Goal: Task Accomplishment & Management: Complete application form

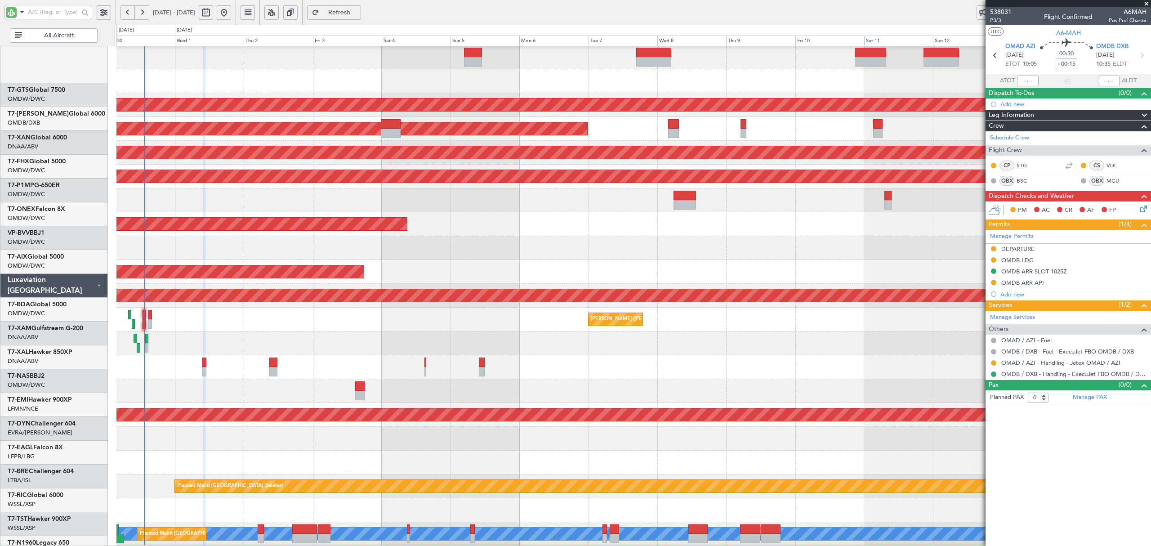
scroll to position [280, 0]
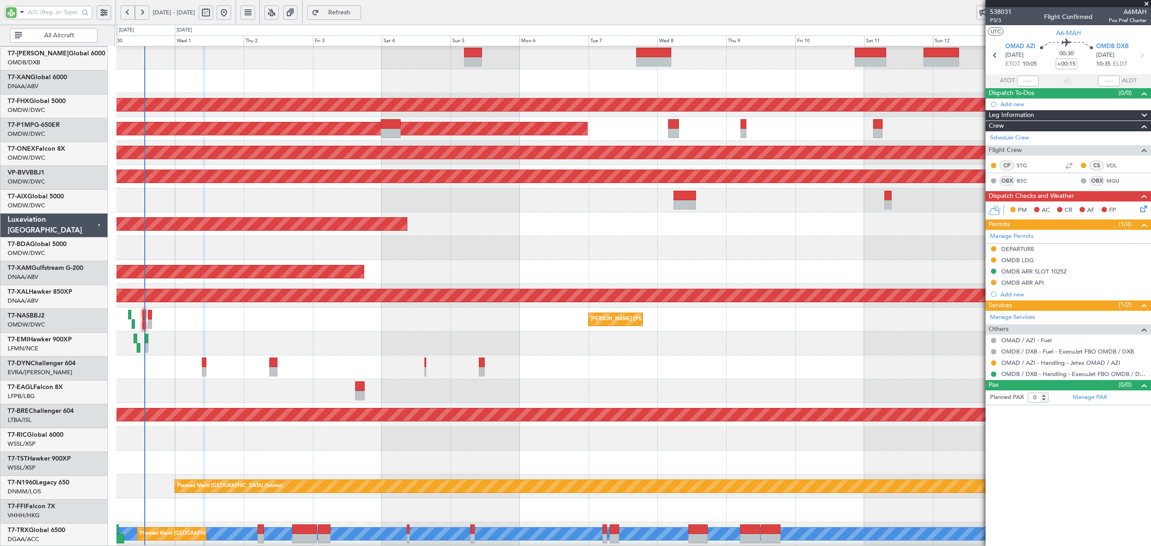
click at [249, 188] on div at bounding box center [633, 200] width 1034 height 24
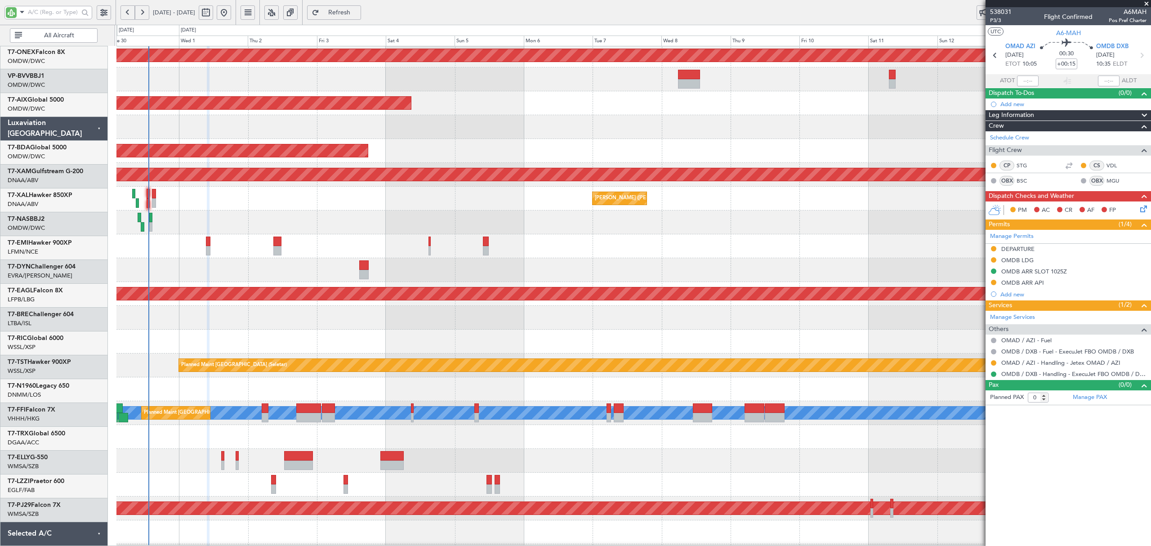
scroll to position [378, 0]
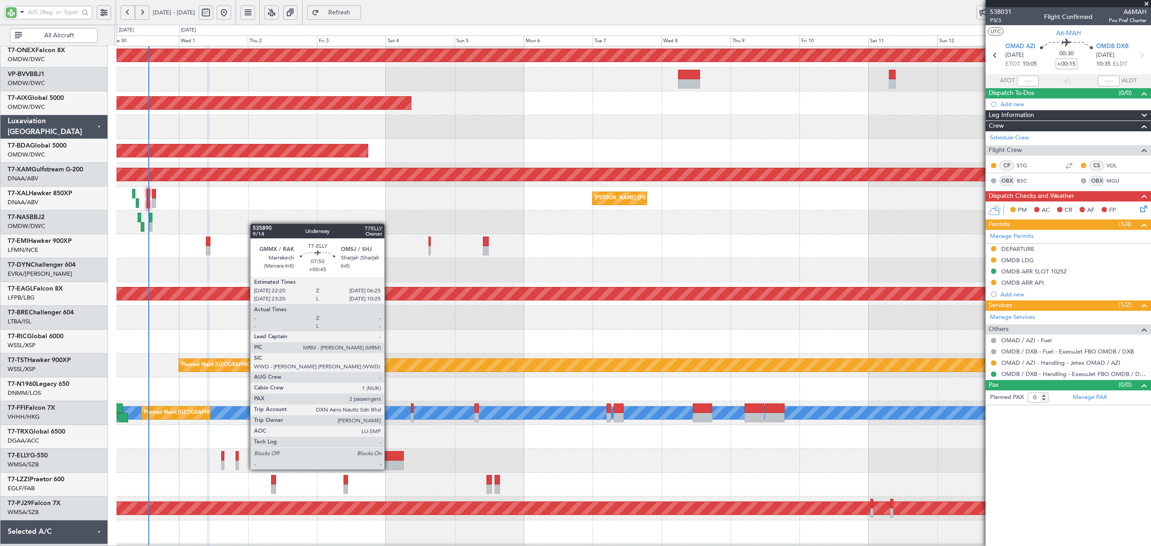
click at [389, 461] on div at bounding box center [391, 465] width 23 height 9
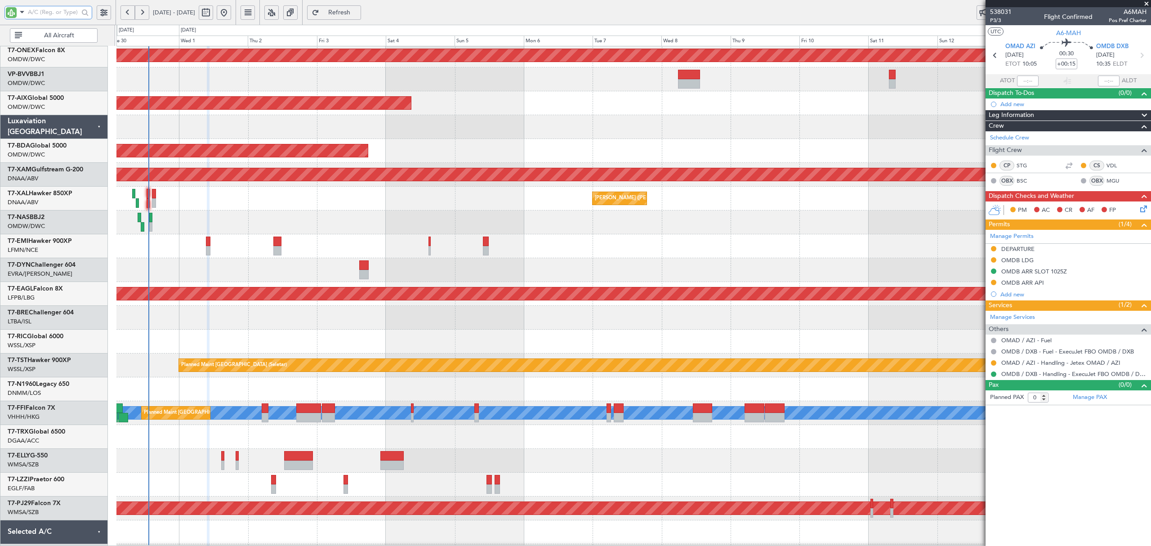
click at [389, 219] on div at bounding box center [633, 222] width 1034 height 24
click at [437, 222] on div at bounding box center [633, 222] width 1034 height 24
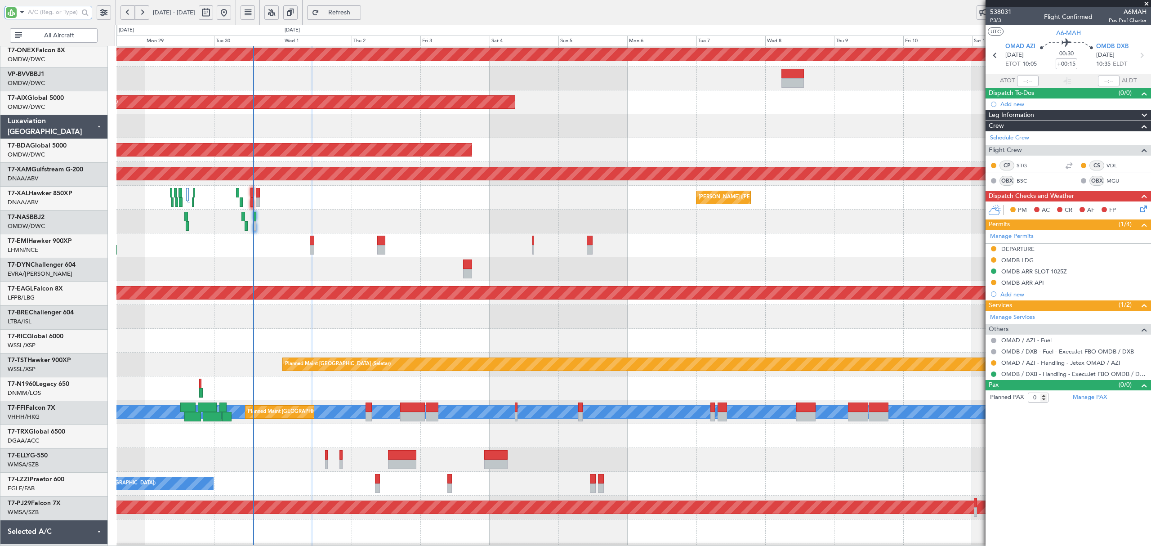
scroll to position [379, 0]
click at [401, 229] on div at bounding box center [633, 222] width 1034 height 24
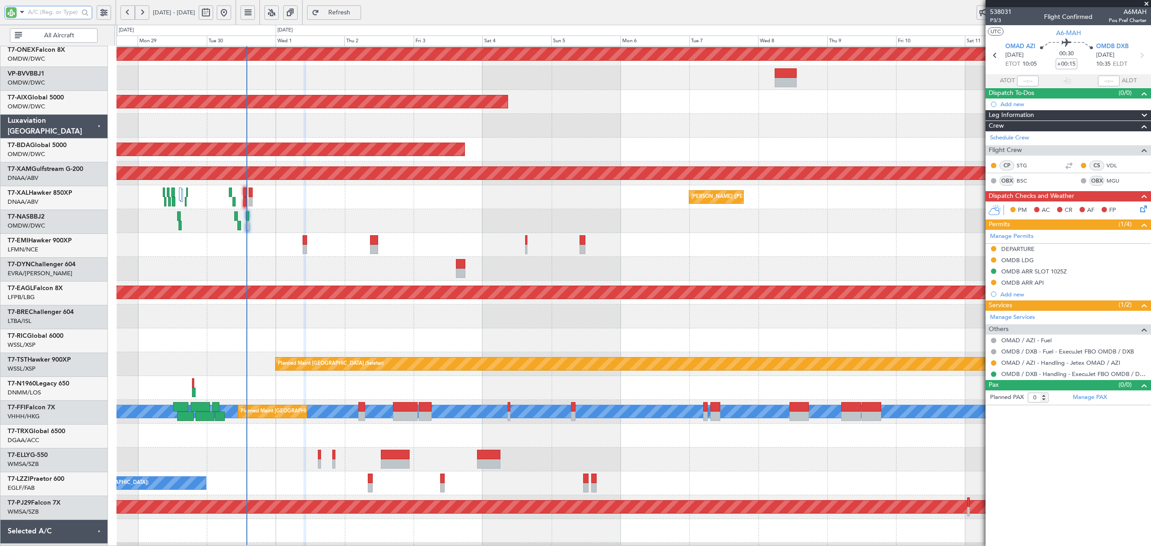
scroll to position [380, 0]
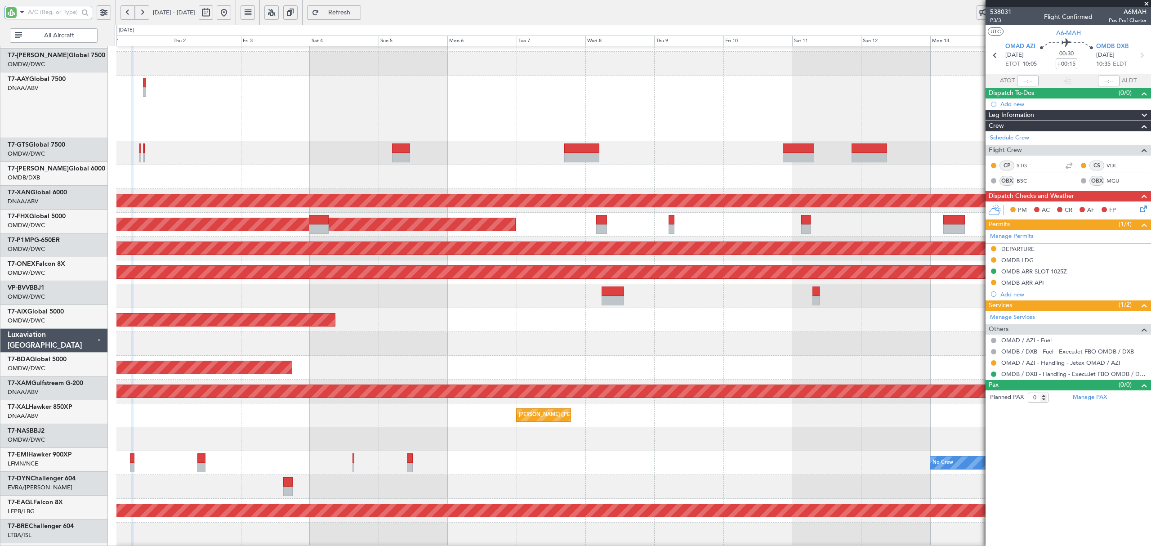
click at [398, 376] on div "AOG Maint Dubai (Al Maktoum Intl)" at bounding box center [633, 368] width 1034 height 24
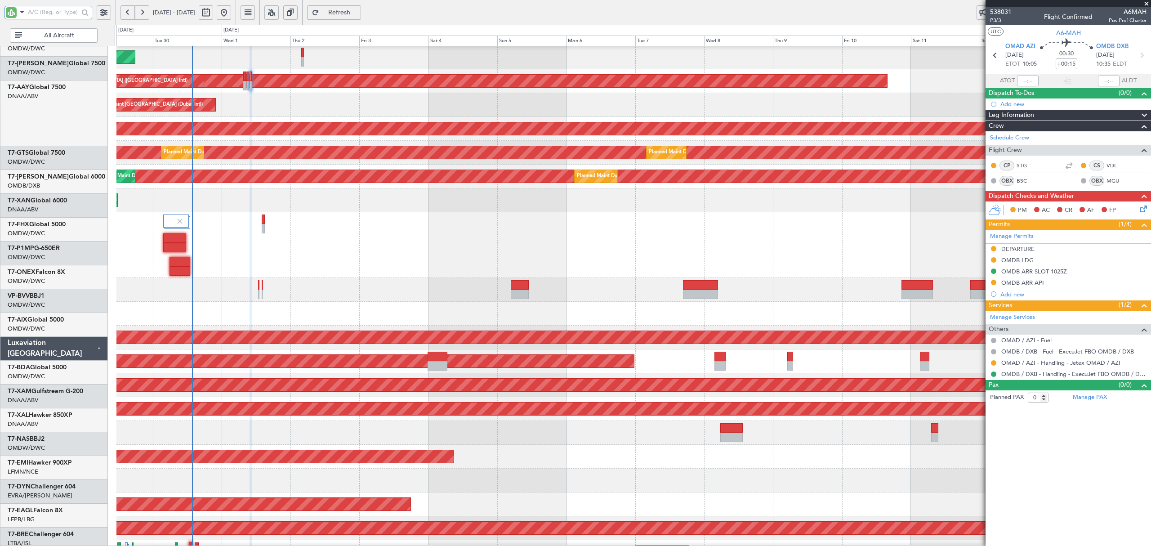
scroll to position [0, 0]
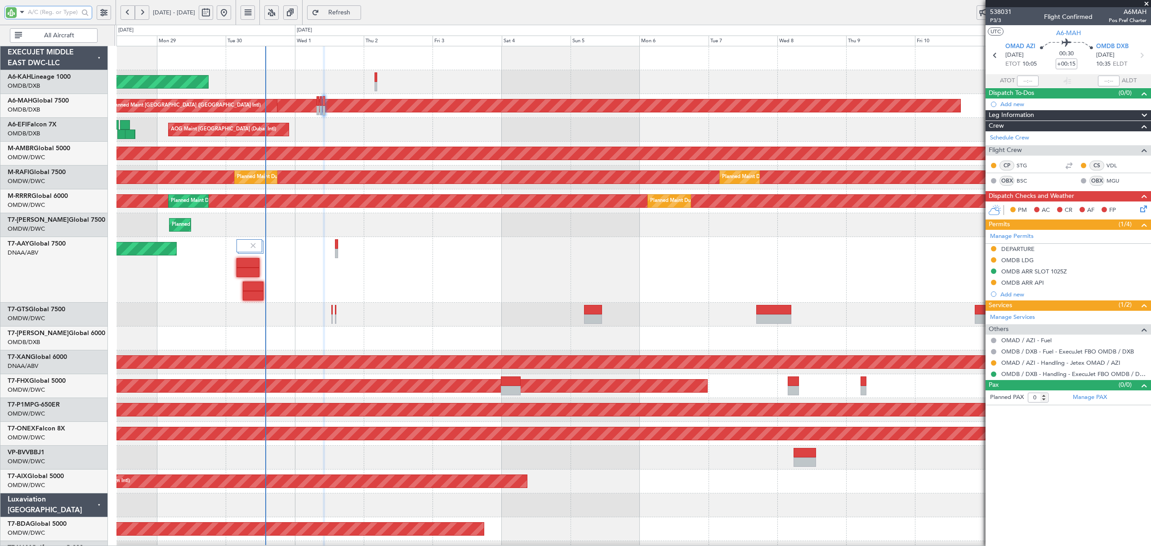
click at [481, 395] on div "Planned Maint [GEOGRAPHIC_DATA] (Al Bateen Executive) Planned Maint [GEOGRAPHIC…" at bounding box center [633, 508] width 1034 height 924
click at [383, 123] on div "AOG Maint [GEOGRAPHIC_DATA] (Dubai Intl) AOG Maint [GEOGRAPHIC_DATA] (Dubai Int…" at bounding box center [633, 130] width 1034 height 24
click at [363, 134] on div "AOG Maint [GEOGRAPHIC_DATA] (Dubai Intl) AOG Maint [GEOGRAPHIC_DATA] (Dubai Int…" at bounding box center [633, 130] width 1034 height 24
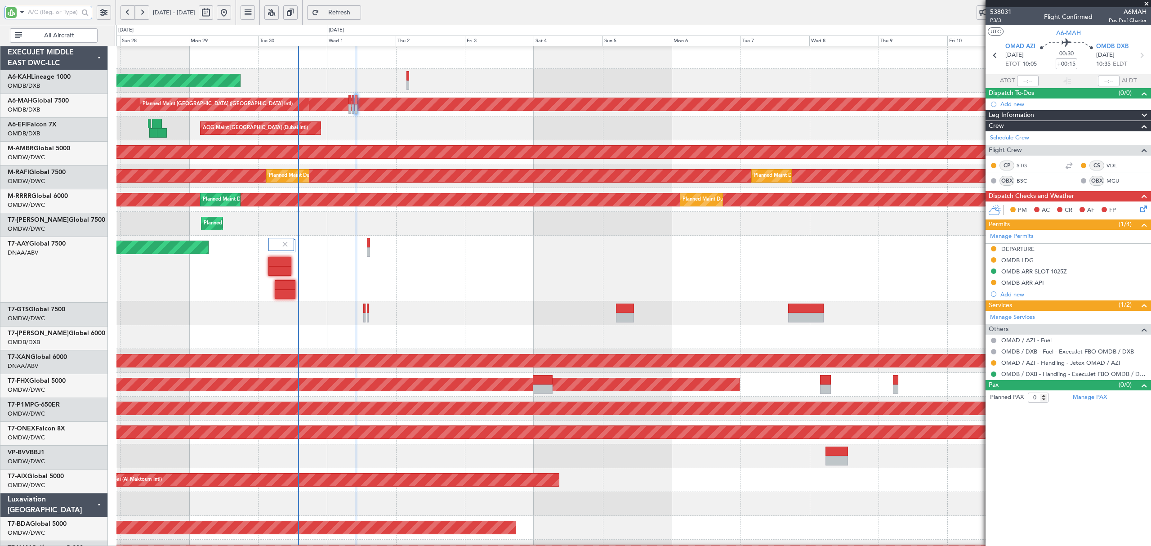
scroll to position [1, 0]
click at [248, 313] on div at bounding box center [633, 313] width 1034 height 24
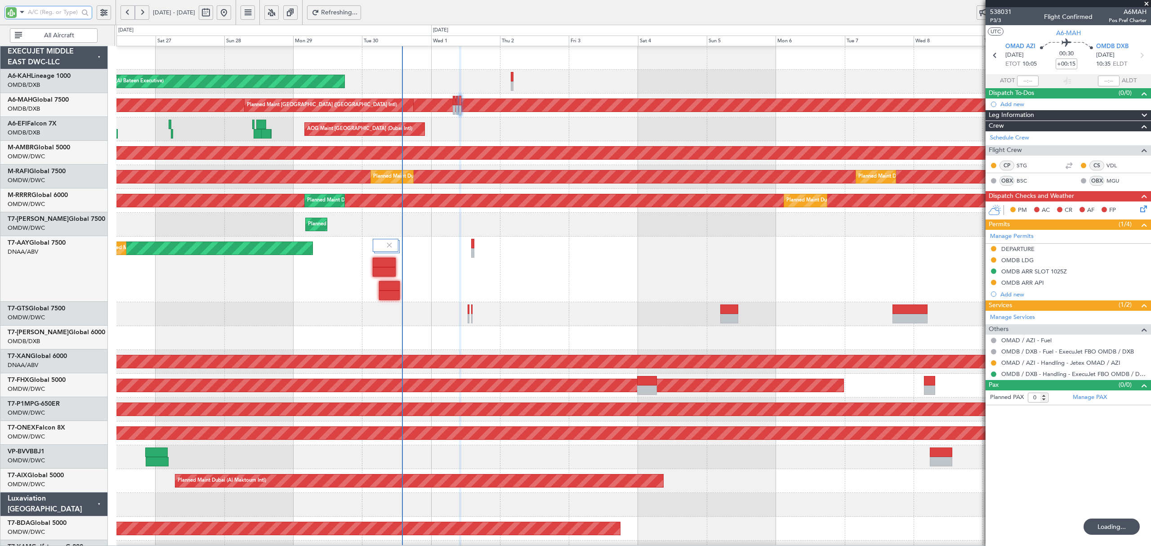
click at [332, 272] on div "Unplanned Maint [GEOGRAPHIC_DATA] (Al Maktoum Intl) Unplanned Maint [GEOGRAPHIC…" at bounding box center [633, 270] width 1034 height 66
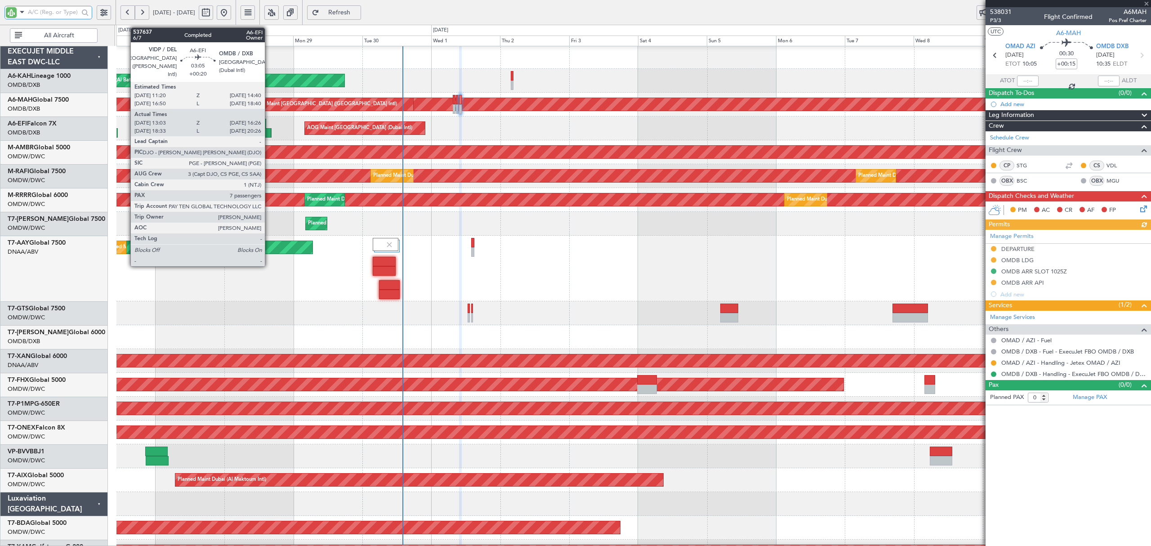
click at [268, 134] on div at bounding box center [266, 132] width 10 height 9
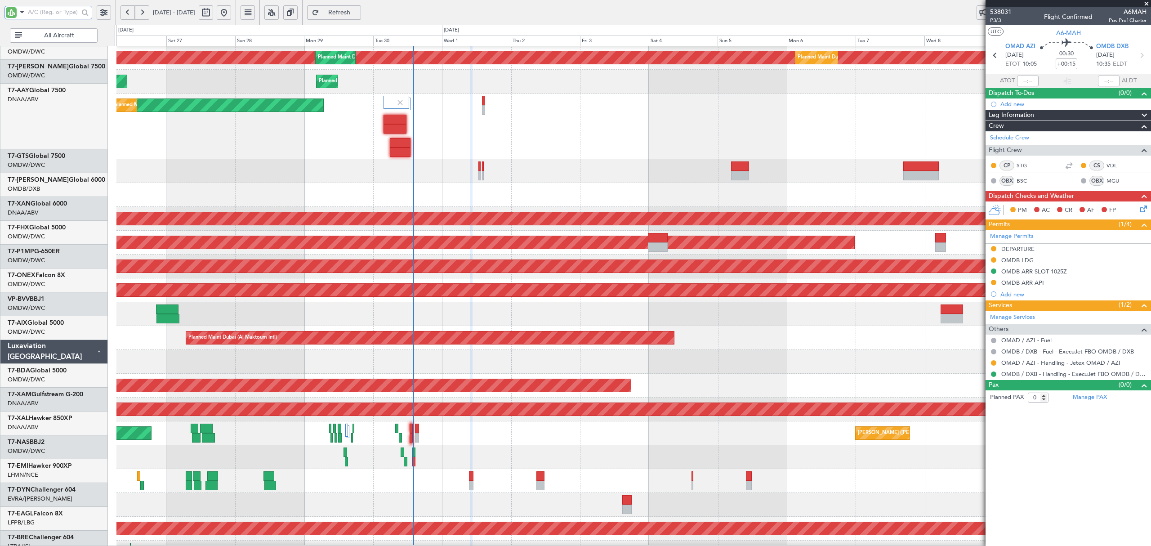
scroll to position [172, 0]
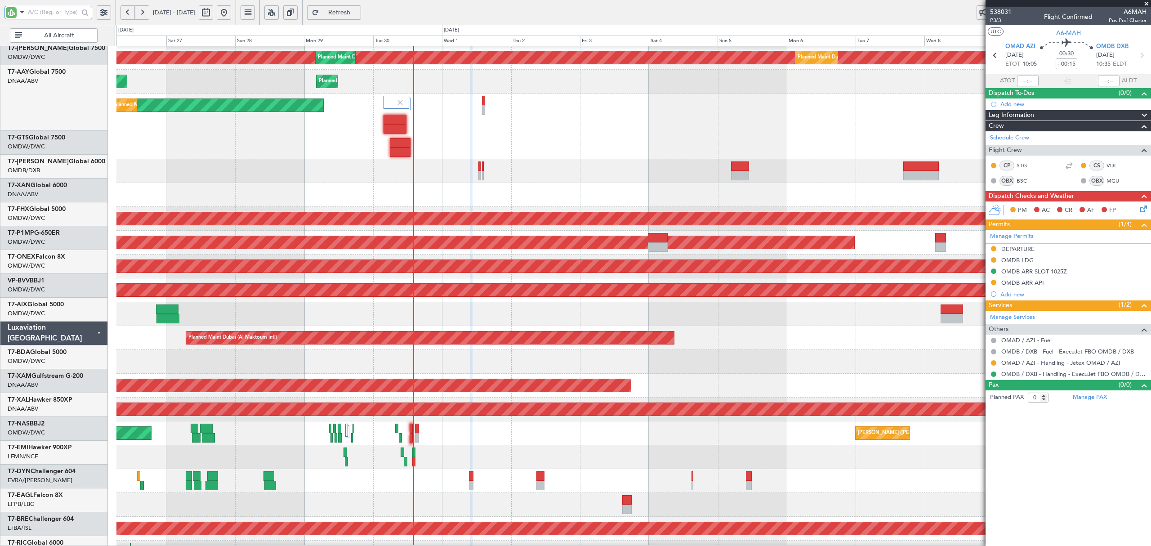
click at [215, 302] on div at bounding box center [633, 314] width 1034 height 24
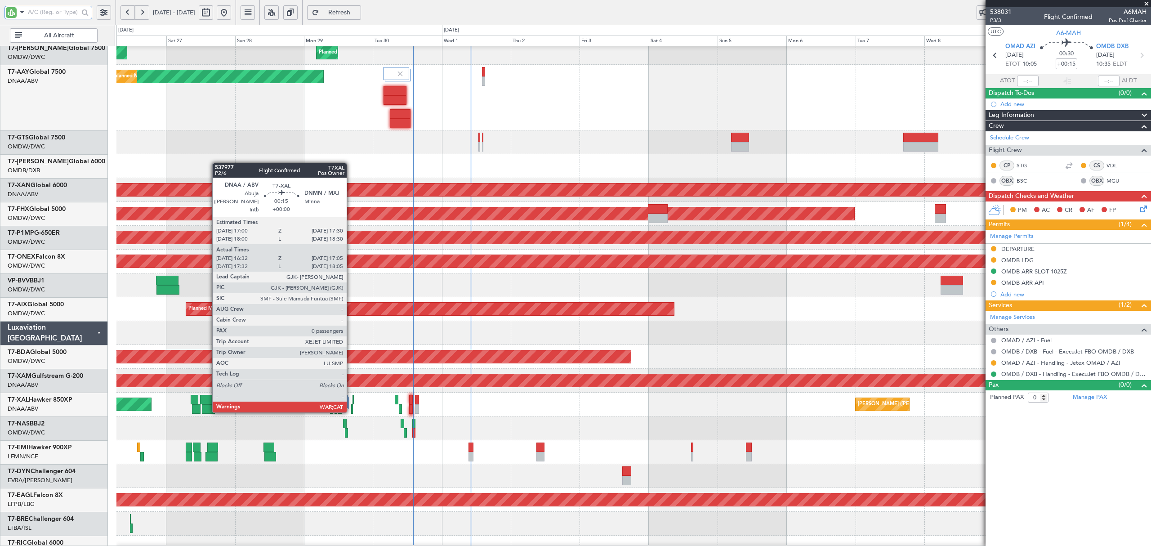
click at [351, 411] on div at bounding box center [352, 408] width 2 height 9
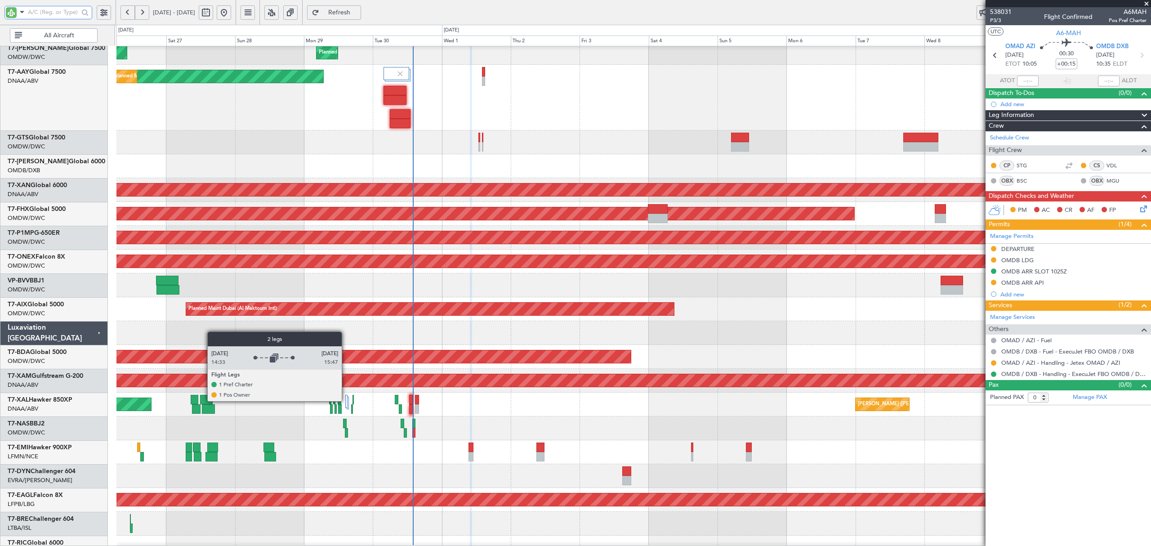
click at [346, 401] on div at bounding box center [346, 401] width 2 height 13
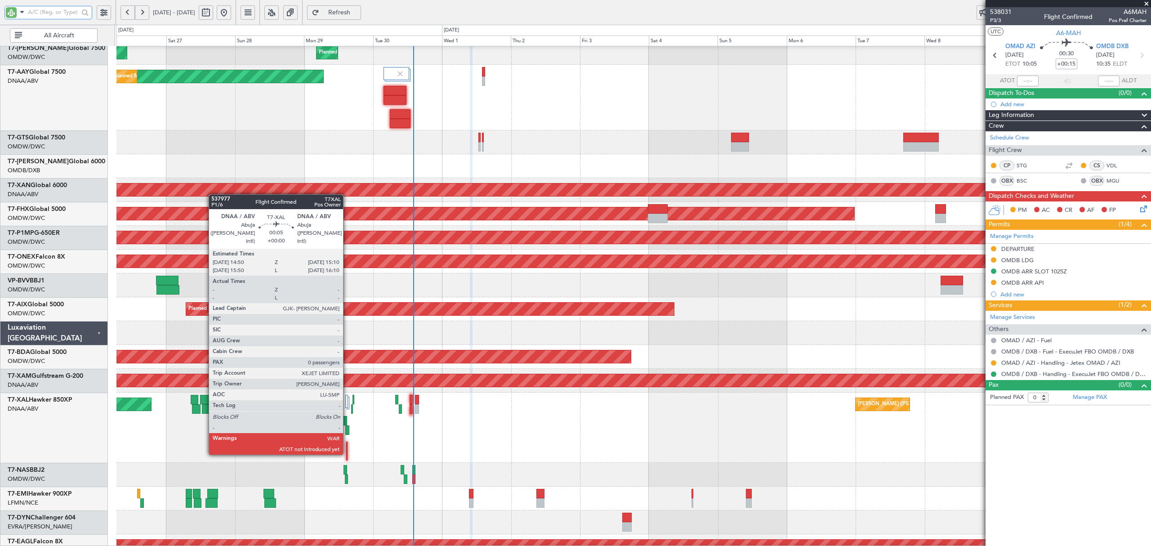
click at [347, 453] on div at bounding box center [346, 455] width 1 height 9
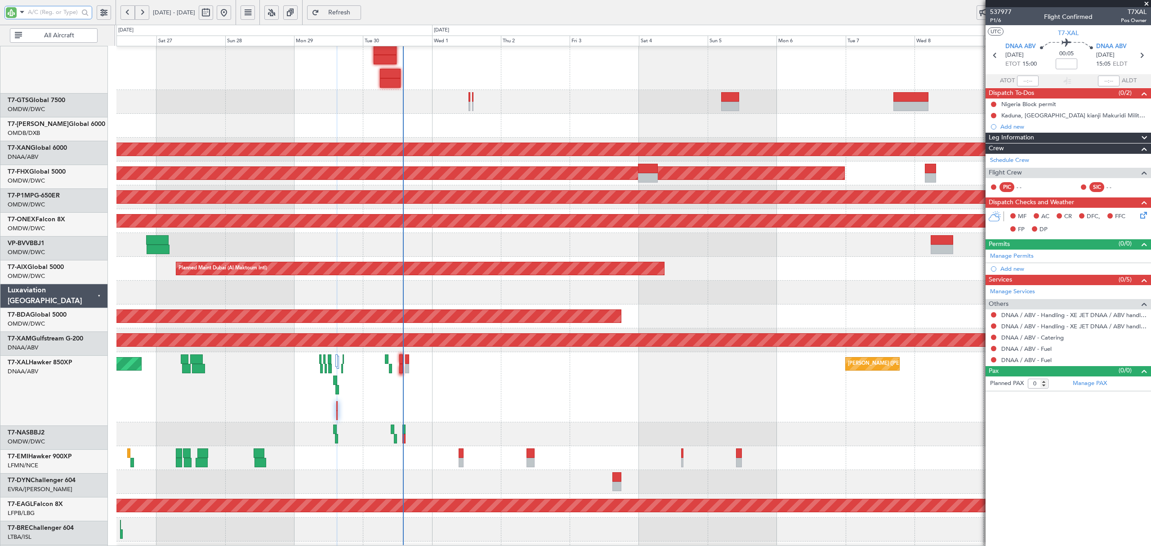
scroll to position [213, 0]
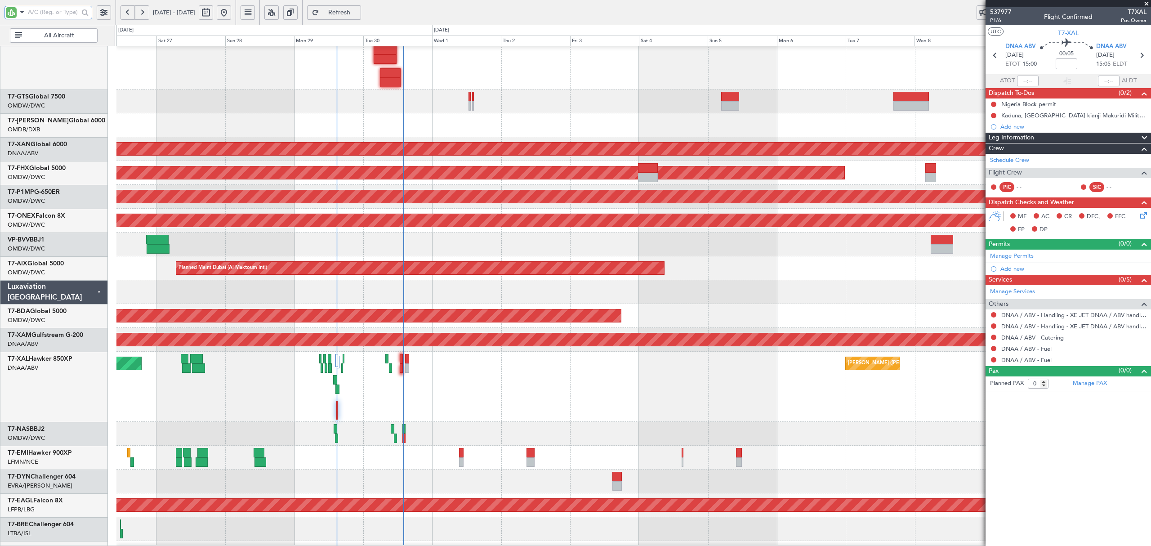
click at [353, 385] on div "Planned Maint [PERSON_NAME] ([PERSON_NAME] Intl)" at bounding box center [633, 387] width 1034 height 70
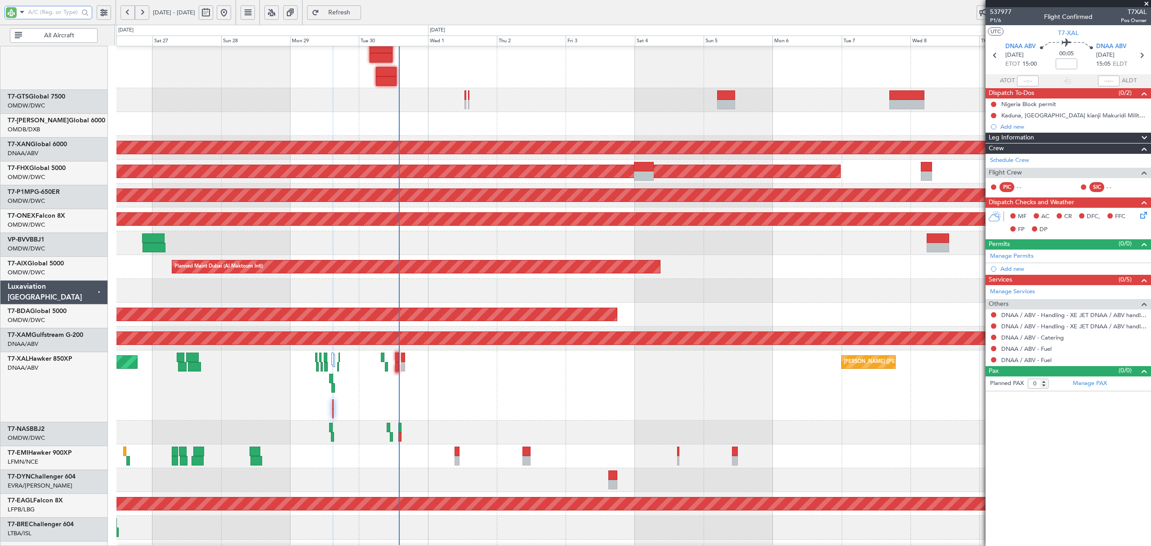
scroll to position [216, 0]
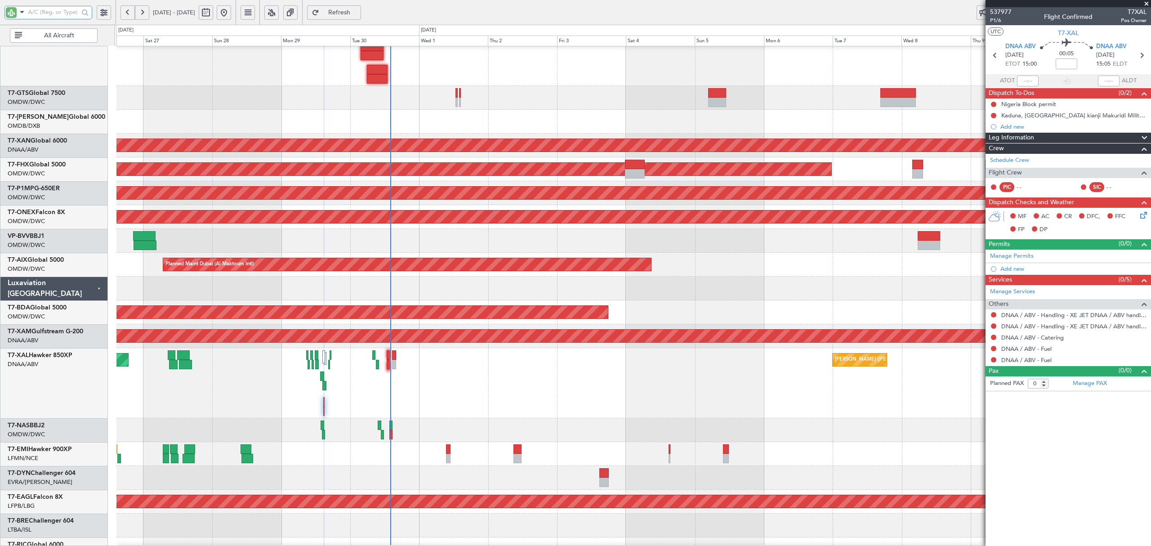
click at [349, 396] on div "Planned Maint [PERSON_NAME] ([PERSON_NAME] Intl)" at bounding box center [633, 383] width 1034 height 70
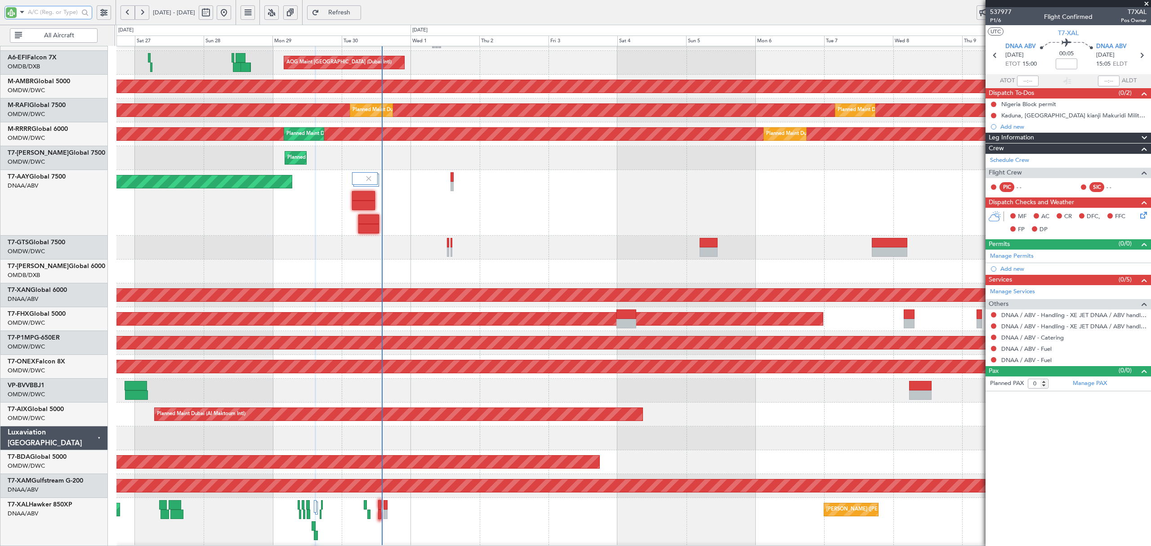
scroll to position [66, 0]
click at [563, 440] on div at bounding box center [633, 438] width 1034 height 24
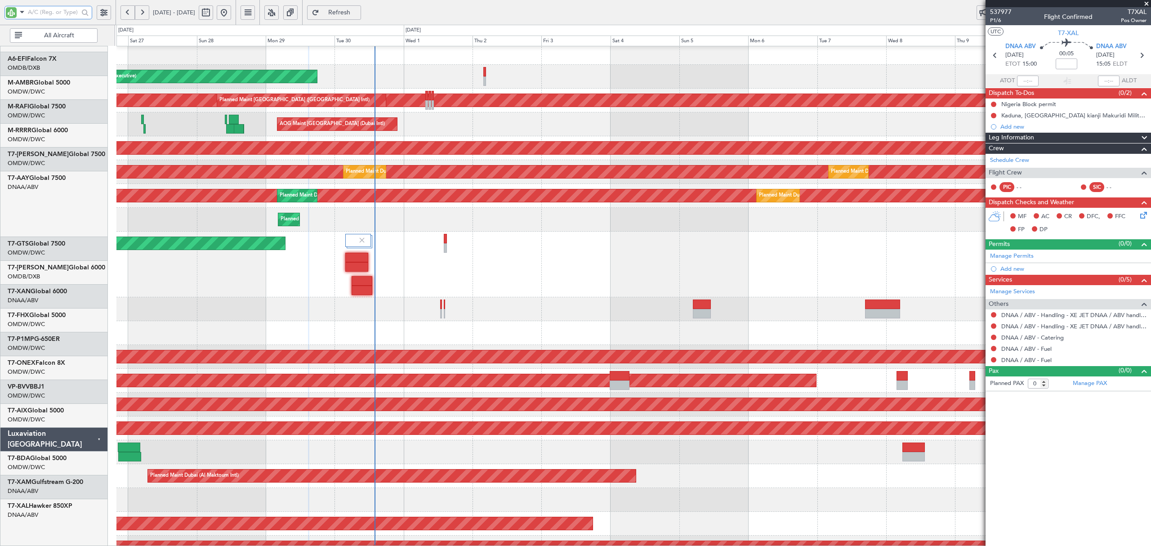
scroll to position [0, 0]
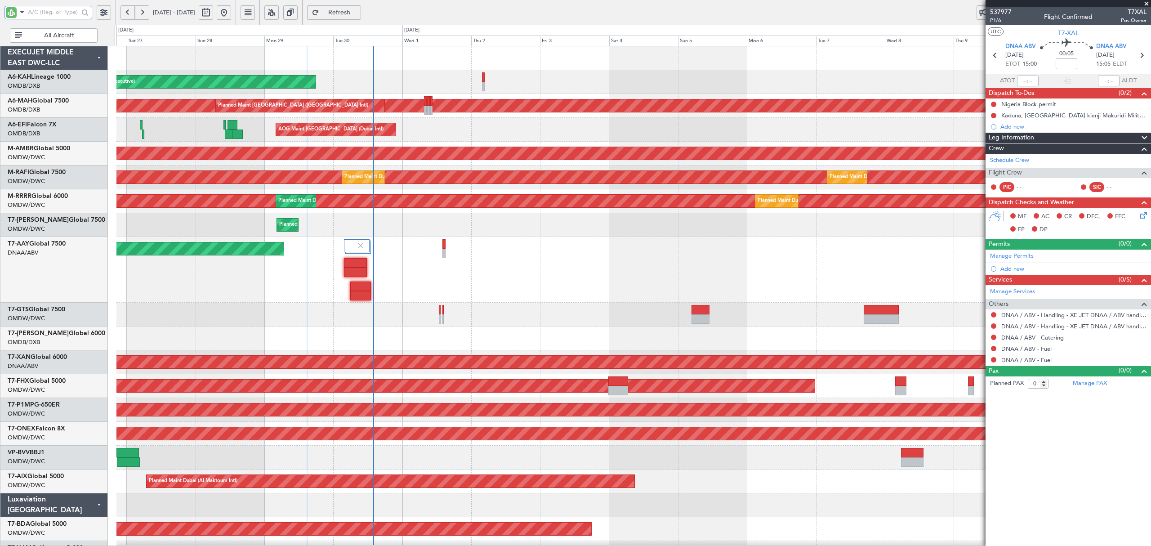
click at [524, 382] on div "Planned Maint [GEOGRAPHIC_DATA] (Al Bateen Executive) Planned Maint [GEOGRAPHIC…" at bounding box center [633, 531] width 1034 height 970
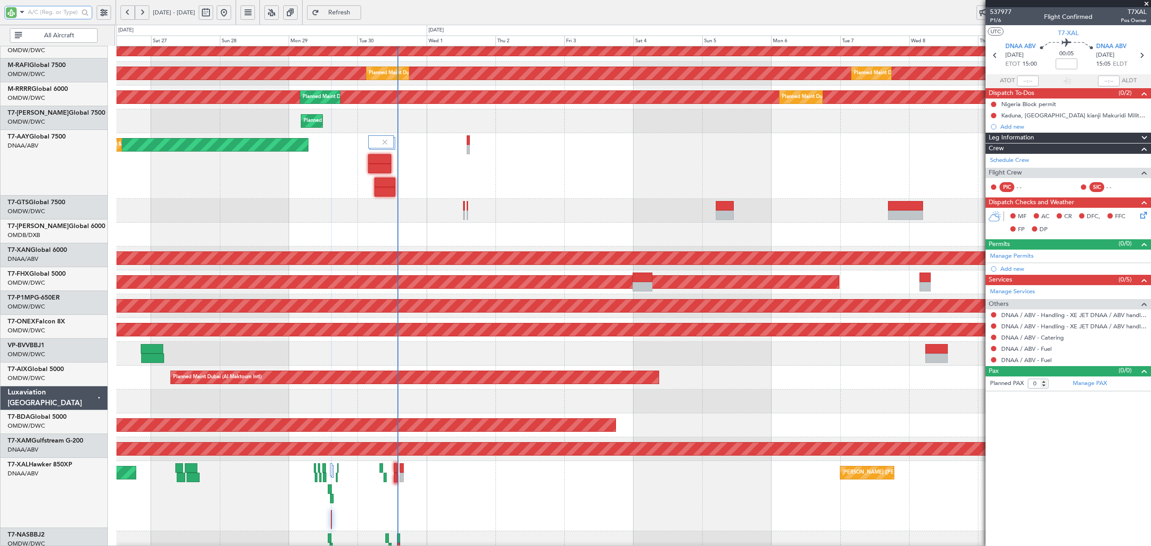
scroll to position [110, 0]
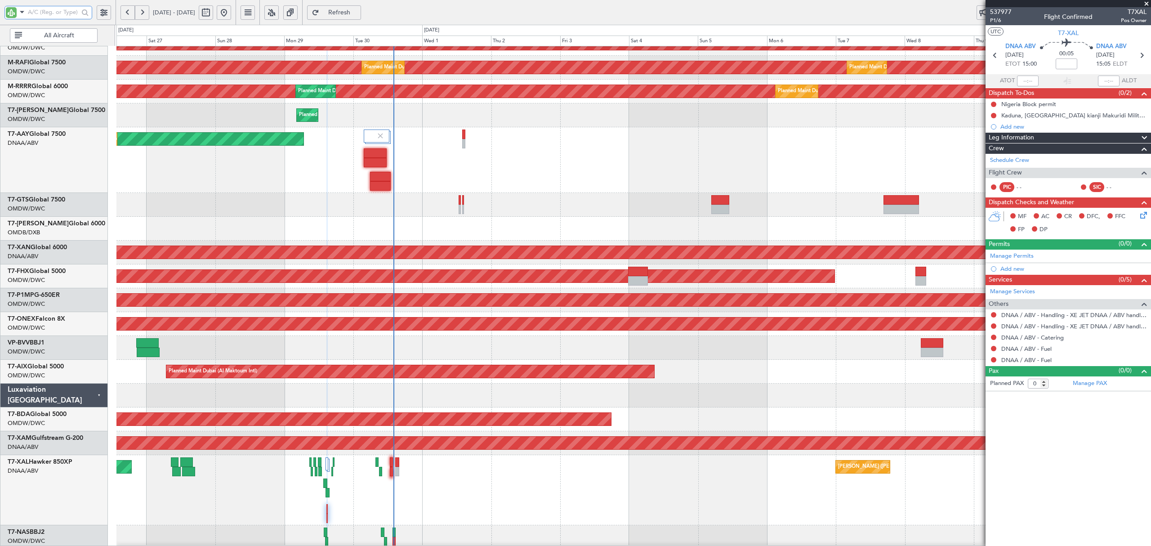
click at [529, 188] on div "Unplanned Maint [GEOGRAPHIC_DATA] (Al Maktoum Intl) Unplanned Maint [GEOGRAPHIC…" at bounding box center [633, 160] width 1034 height 66
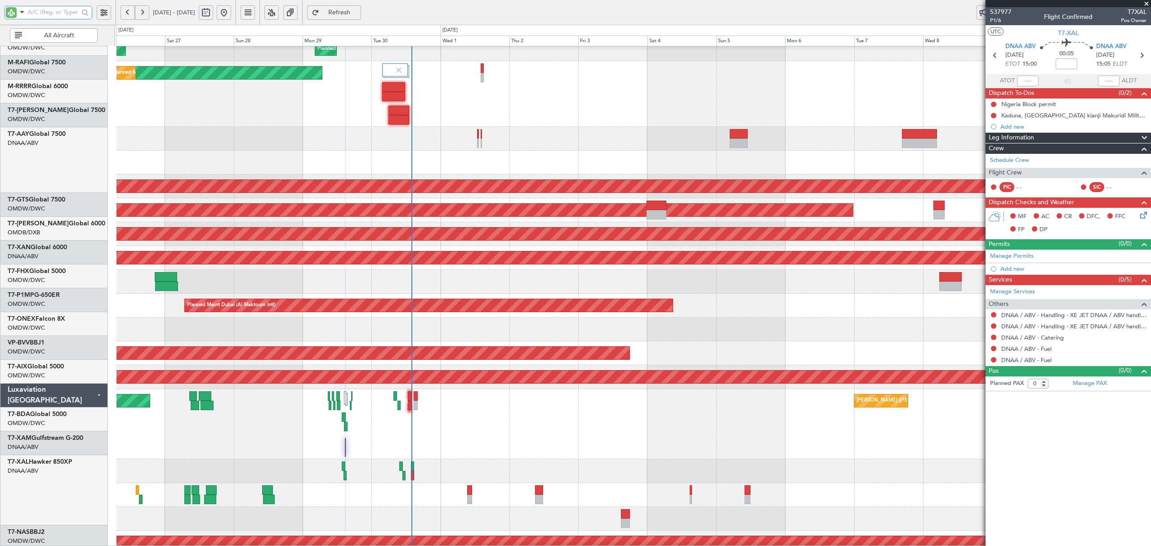
scroll to position [240, 0]
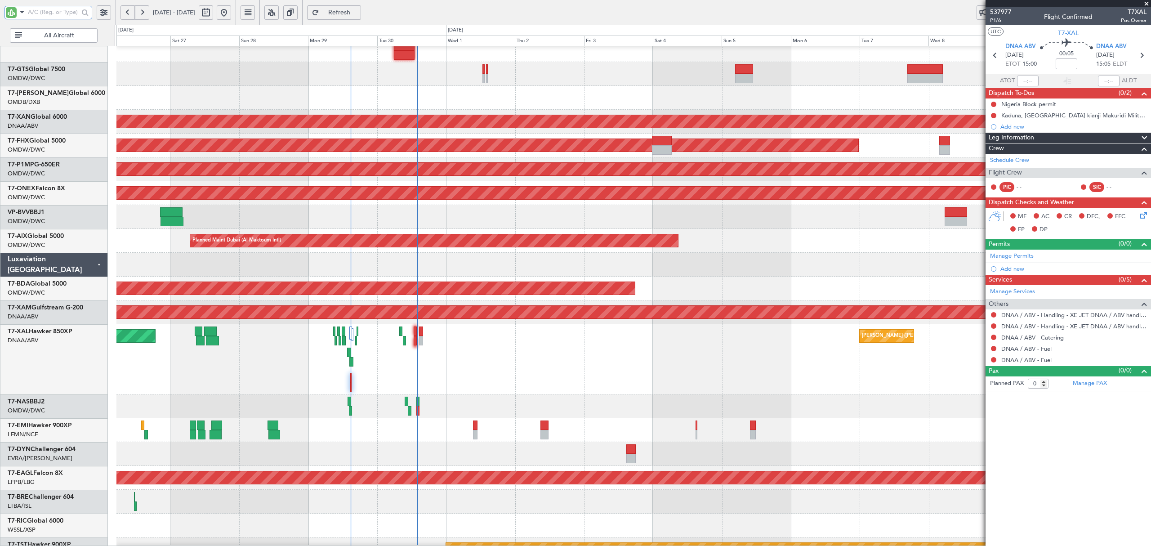
click at [374, 344] on div "[PERSON_NAME] ([PERSON_NAME] Intl) Planned Maint [PERSON_NAME]" at bounding box center [633, 359] width 1034 height 70
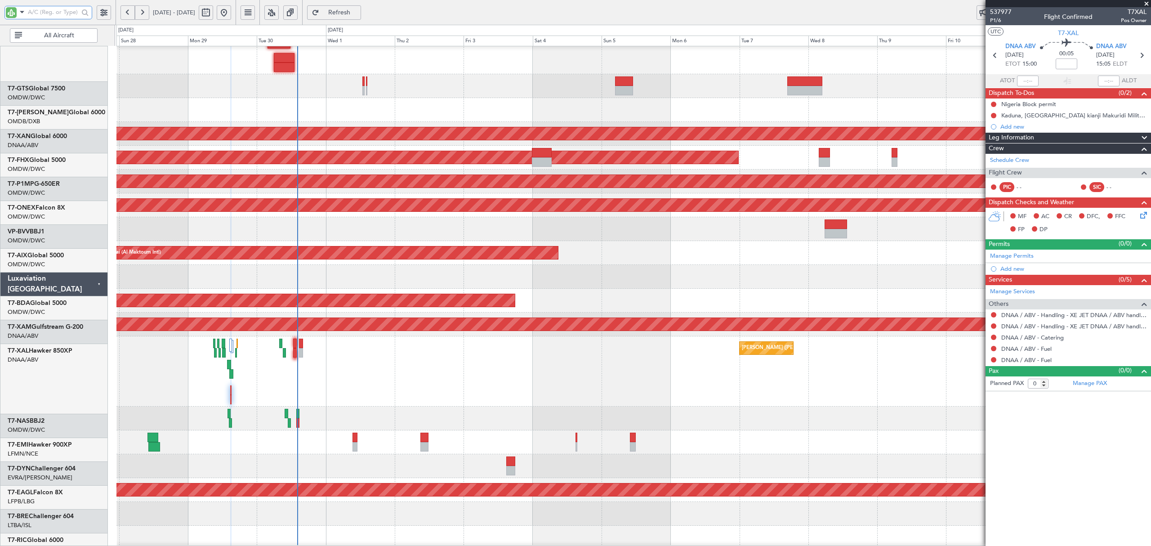
click at [331, 283] on div at bounding box center [633, 277] width 1034 height 24
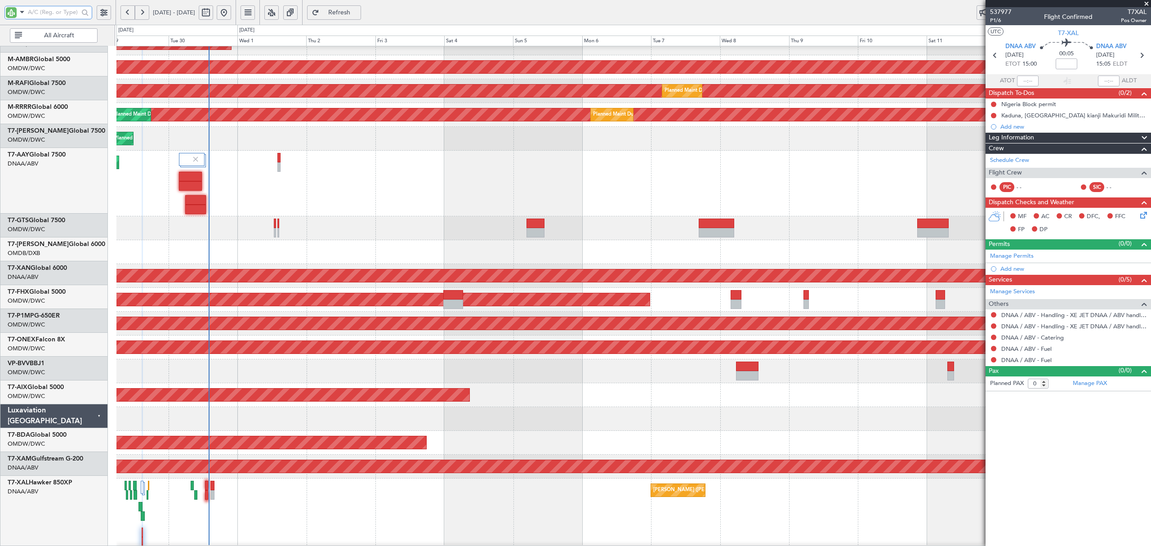
scroll to position [84, 0]
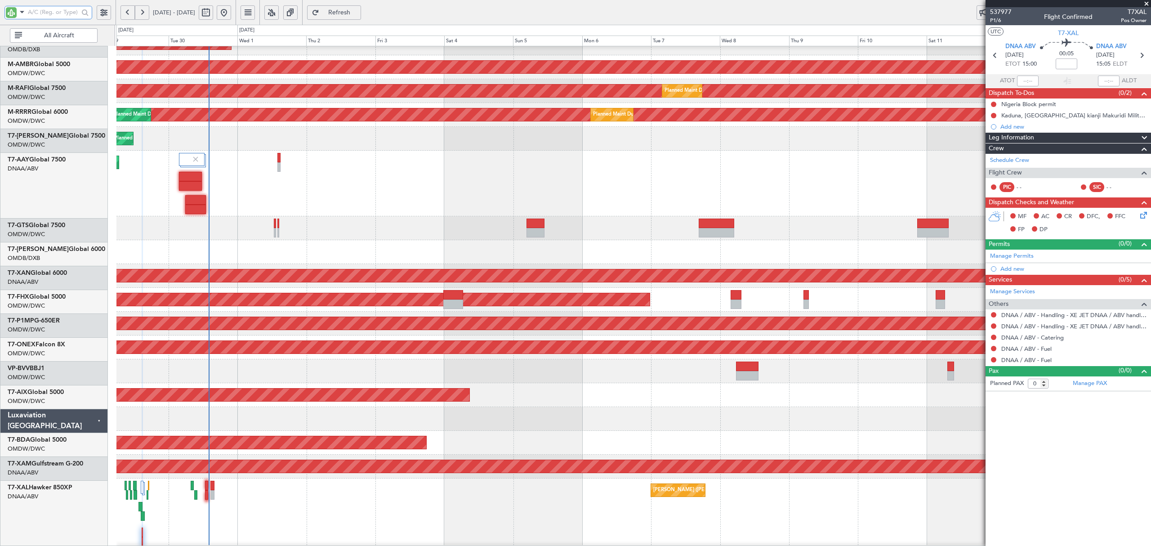
click at [219, 238] on div at bounding box center [633, 228] width 1034 height 24
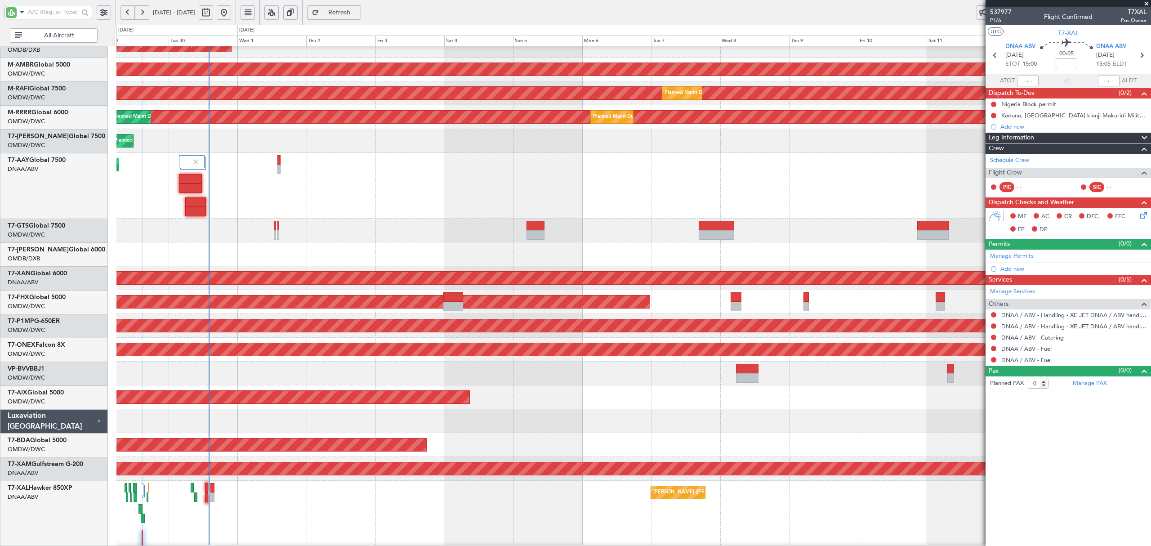
click at [1146, 216] on icon at bounding box center [1142, 213] width 7 height 7
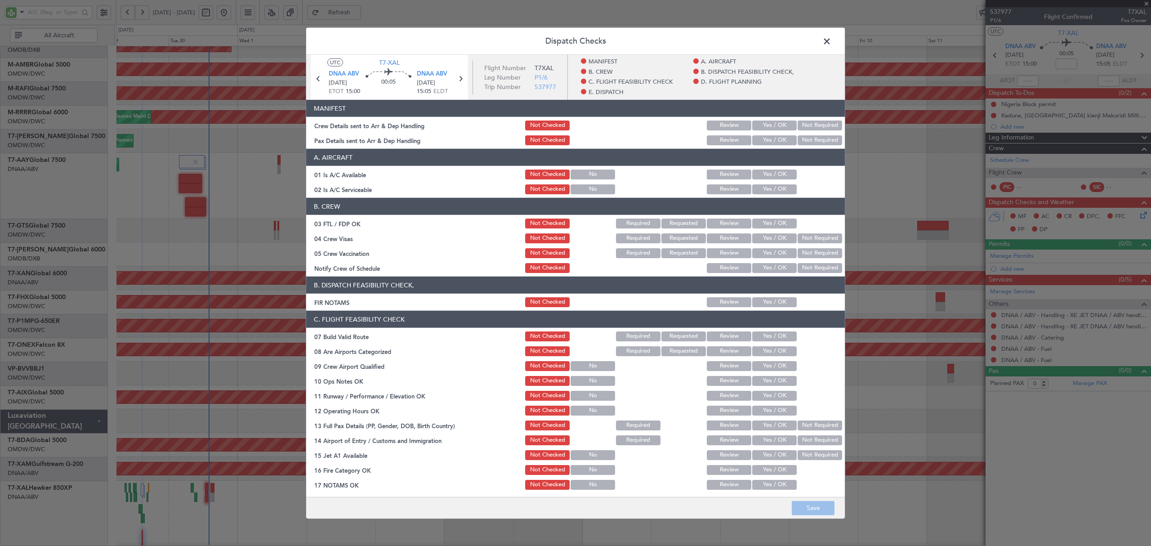
click at [921, 174] on div "Dispatch Checks UTC T7-XAL DNAA ABV [DATE] ETOT 15:00 00:05 DNAA ABV [DATE] 15:…" at bounding box center [575, 273] width 1151 height 546
click at [832, 39] on span at bounding box center [832, 44] width 0 height 18
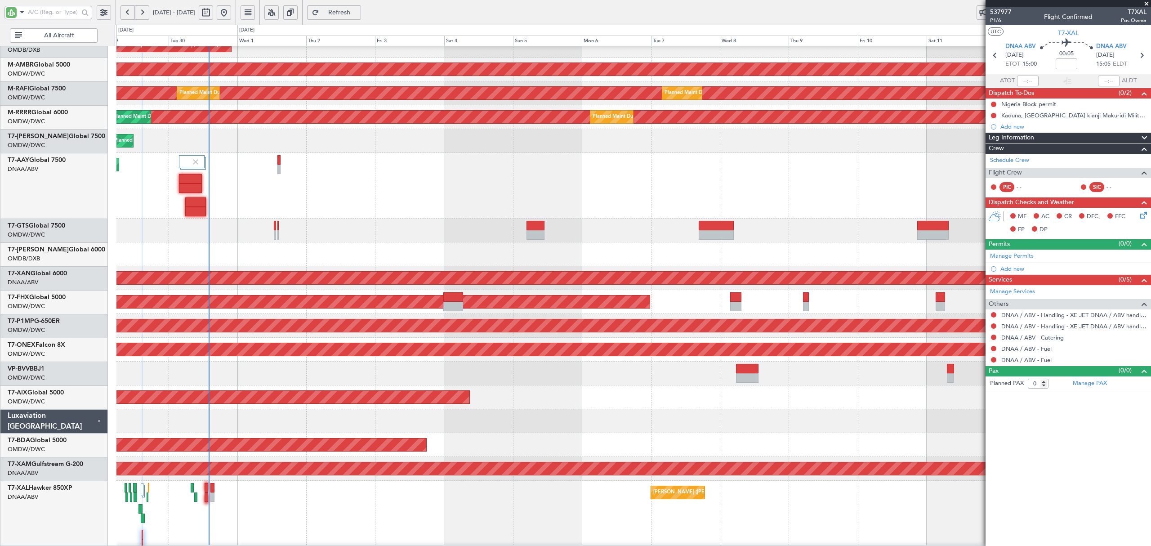
type input "16:36"
type input "17:05"
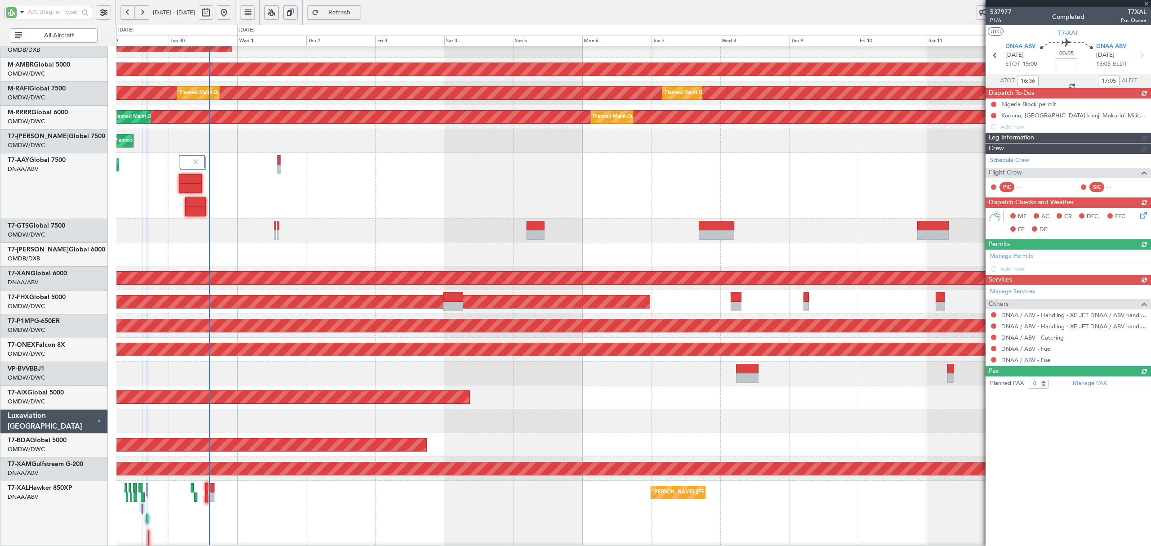
type input "[PERSON_NAME] (ANI)"
type input "7391"
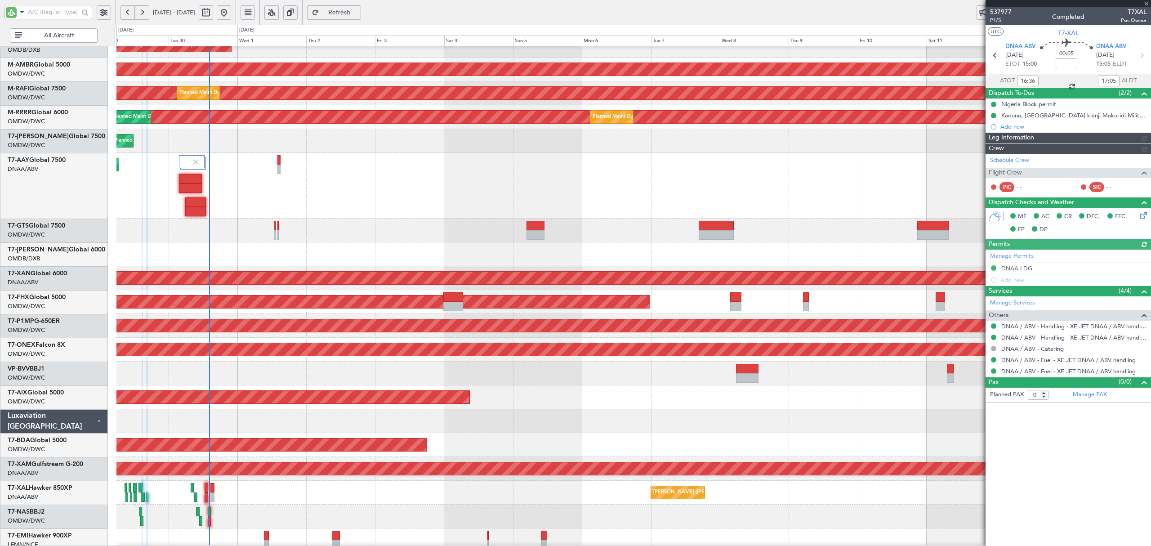
type input "[PERSON_NAME] (ANI)"
type input "7391"
type input "[PERSON_NAME] (ANI)"
type input "7391"
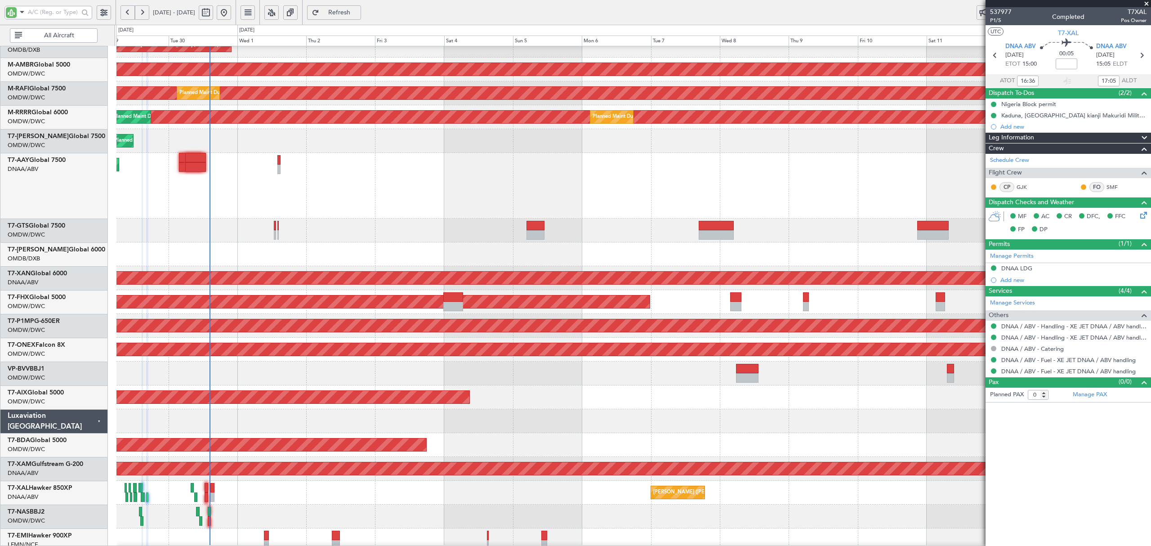
type input "[PERSON_NAME] (ANI)"
type input "7391"
type input "[PERSON_NAME] (ANI)"
type input "7391"
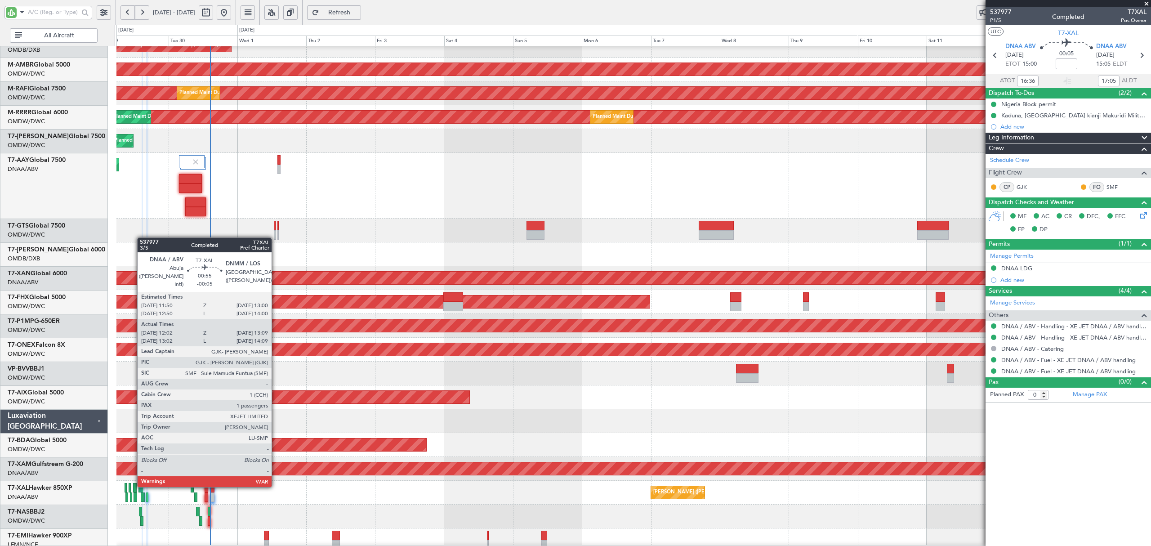
click at [133, 486] on div at bounding box center [135, 487] width 4 height 9
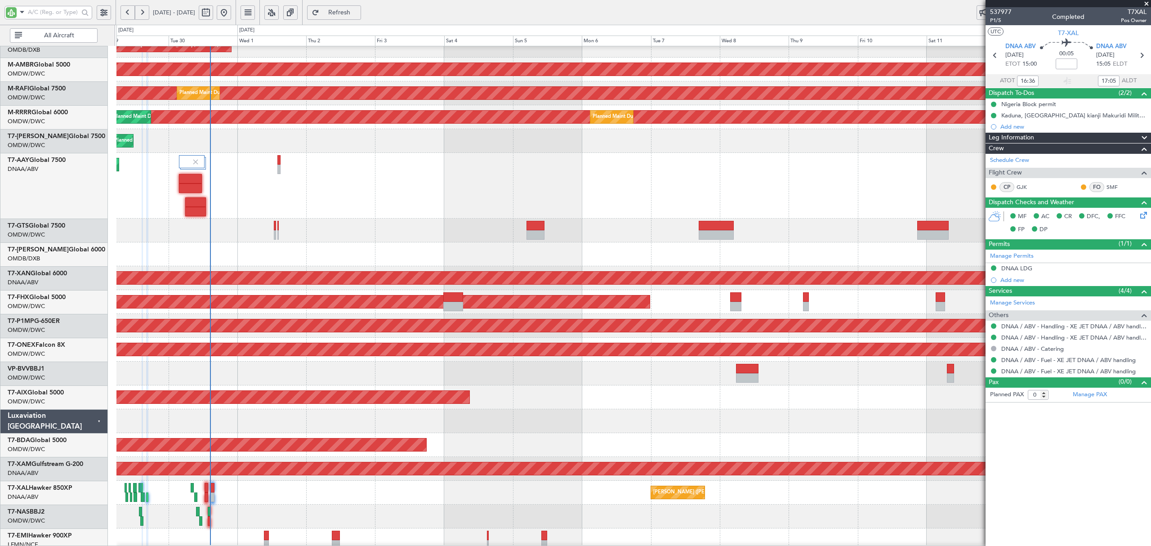
type input "[PERSON_NAME] (ANI)"
type input "7391"
type input "[PERSON_NAME] (ANI)"
type input "7391"
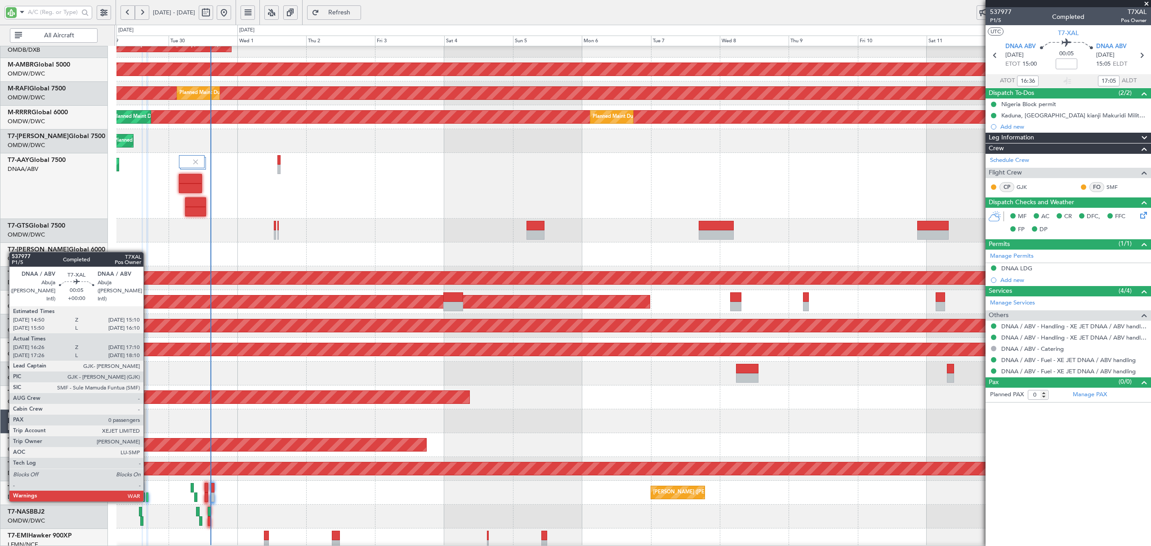
click at [148, 500] on div at bounding box center [147, 496] width 2 height 9
click at [148, 499] on div at bounding box center [147, 496] width 2 height 9
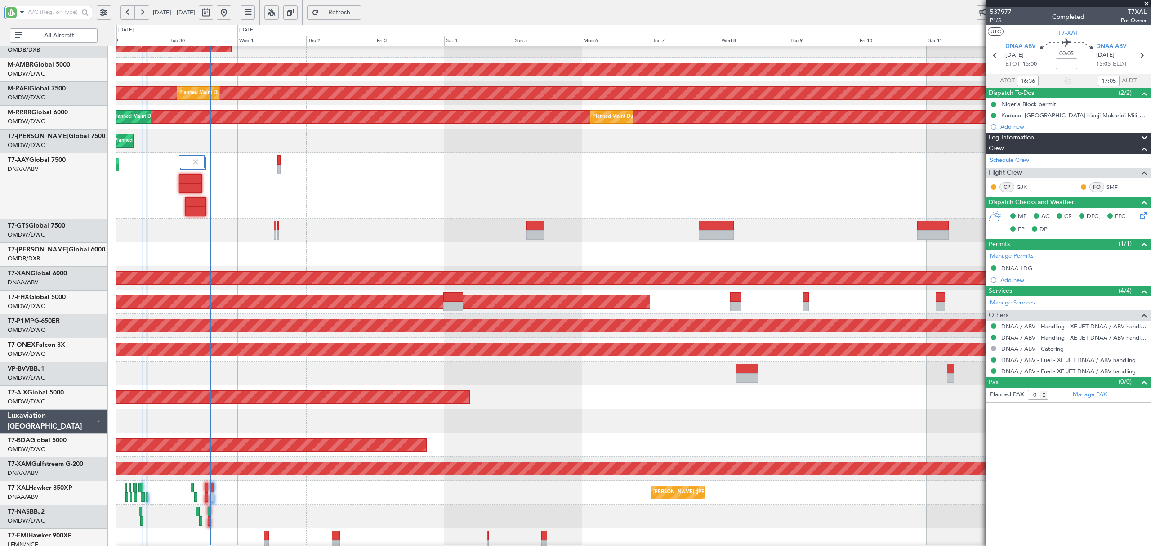
click at [65, 9] on input "text" at bounding box center [53, 11] width 51 height 13
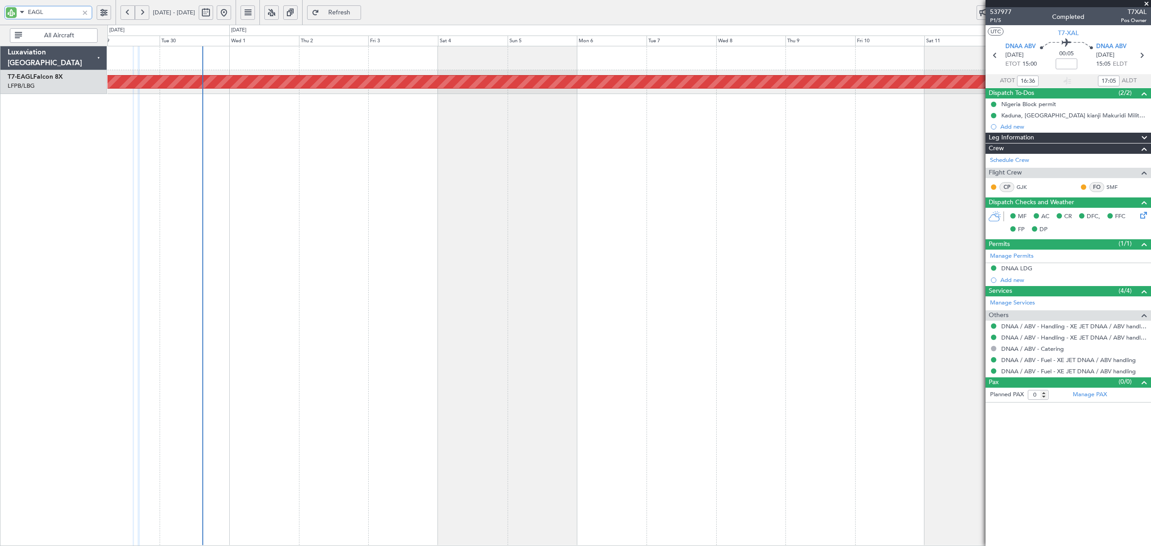
type input "EAGL"
click at [213, 13] on button at bounding box center [206, 12] width 14 height 14
select select "9"
select select "2025"
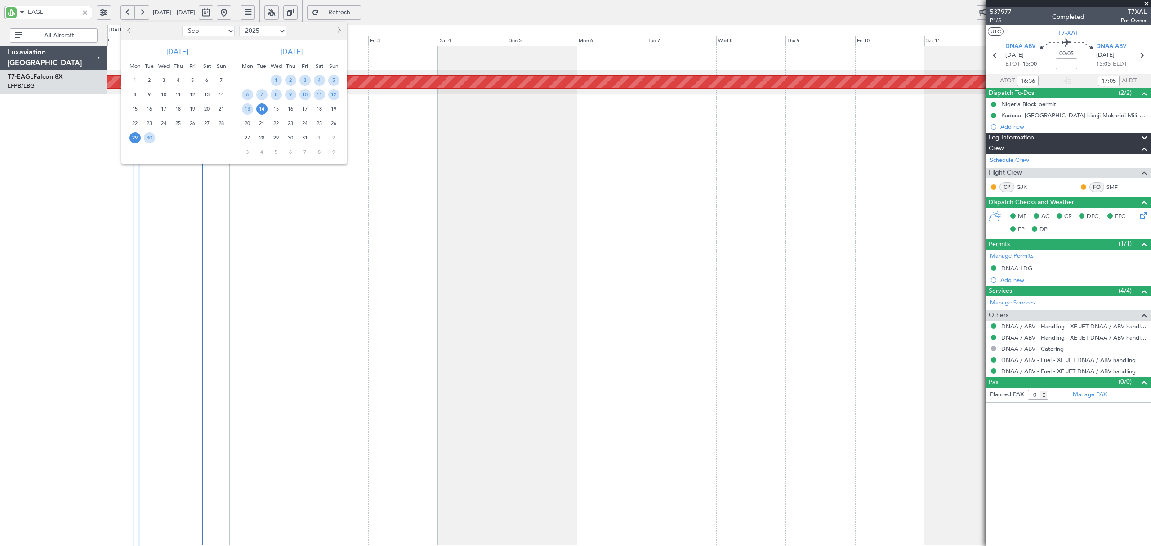
click at [205, 29] on select "Jan Feb Mar Apr May Jun [DATE] Aug Sep Oct Nov Dec" at bounding box center [208, 31] width 53 height 11
select select "2"
click at [182, 26] on select "Jan Feb Mar Apr May Jun [DATE] Aug Sep Oct Nov Dec" at bounding box center [208, 31] width 53 height 11
click at [181, 91] on span "6" at bounding box center [178, 94] width 11 height 11
click at [178, 121] on span "20" at bounding box center [178, 123] width 11 height 11
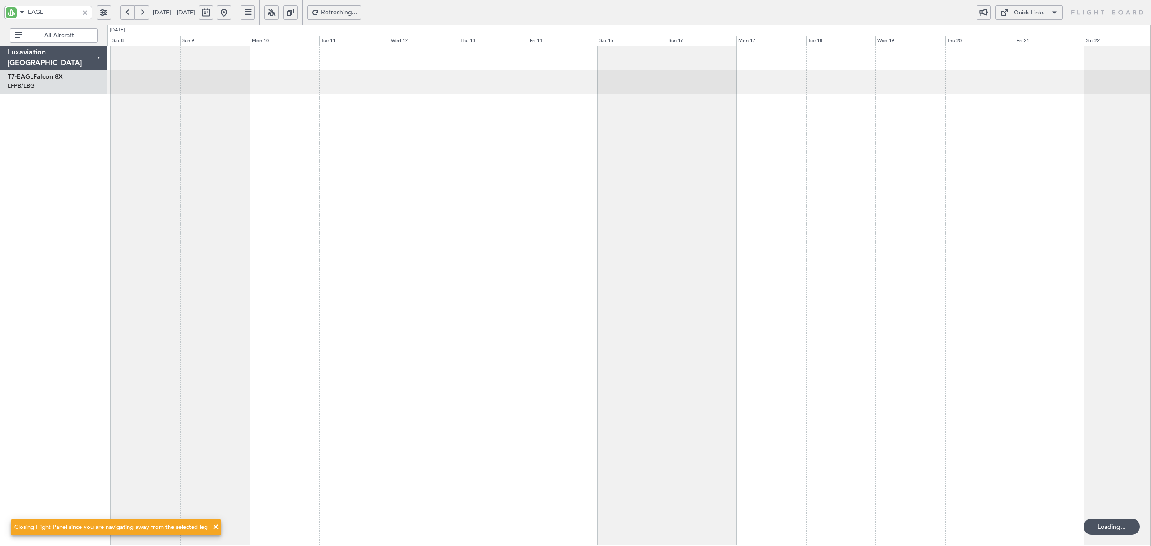
click at [286, 137] on div at bounding box center [628, 296] width 1043 height 500
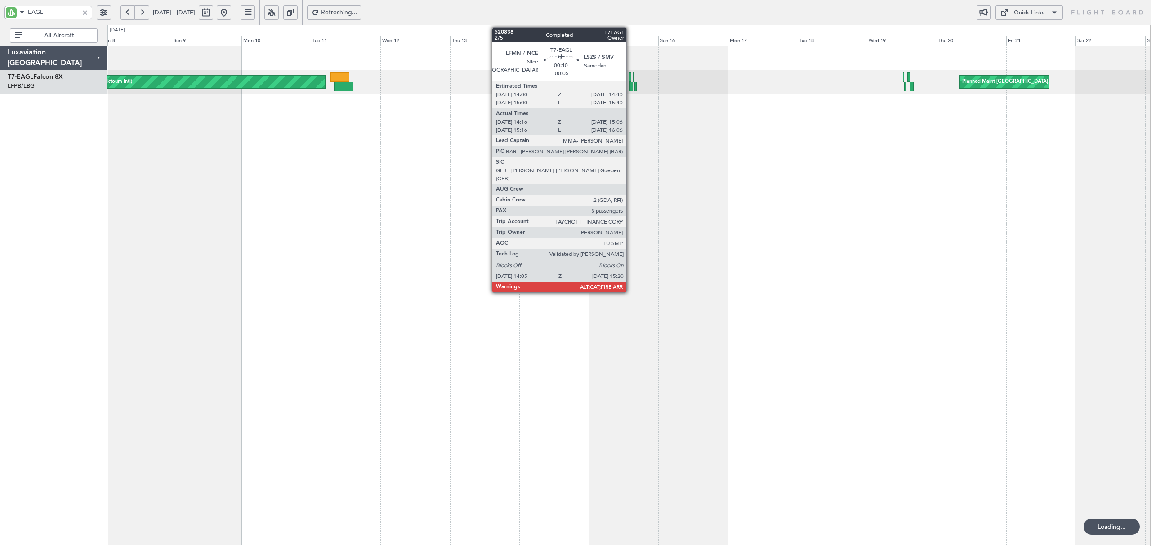
click at [631, 89] on div at bounding box center [632, 86] width 4 height 9
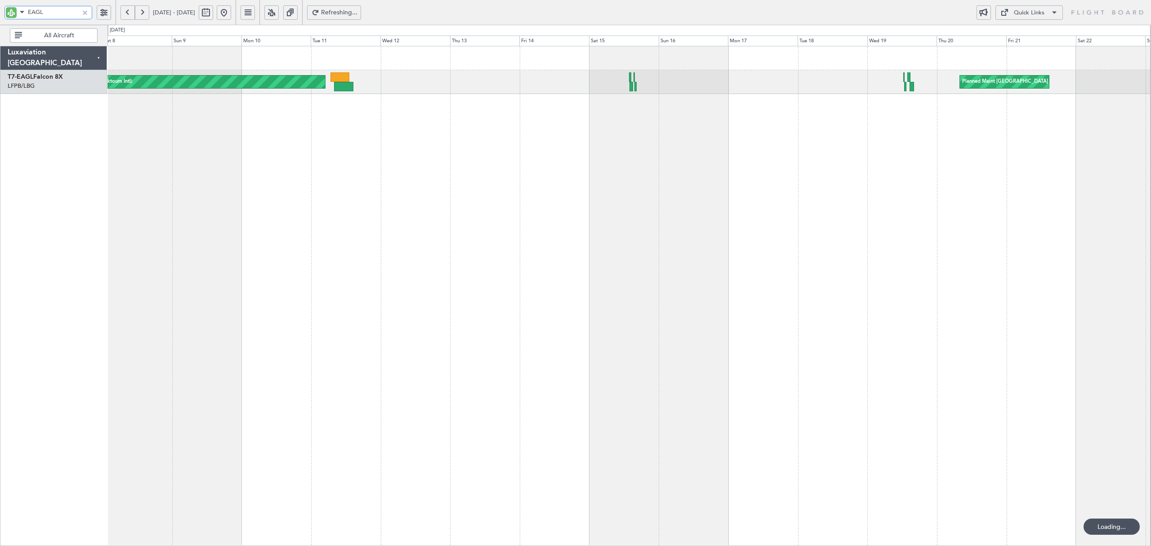
drag, startPoint x: 40, startPoint y: 11, endPoint x: 4, endPoint y: 13, distance: 35.6
click at [4, 13] on div "EAGL" at bounding box center [48, 12] width 88 height 13
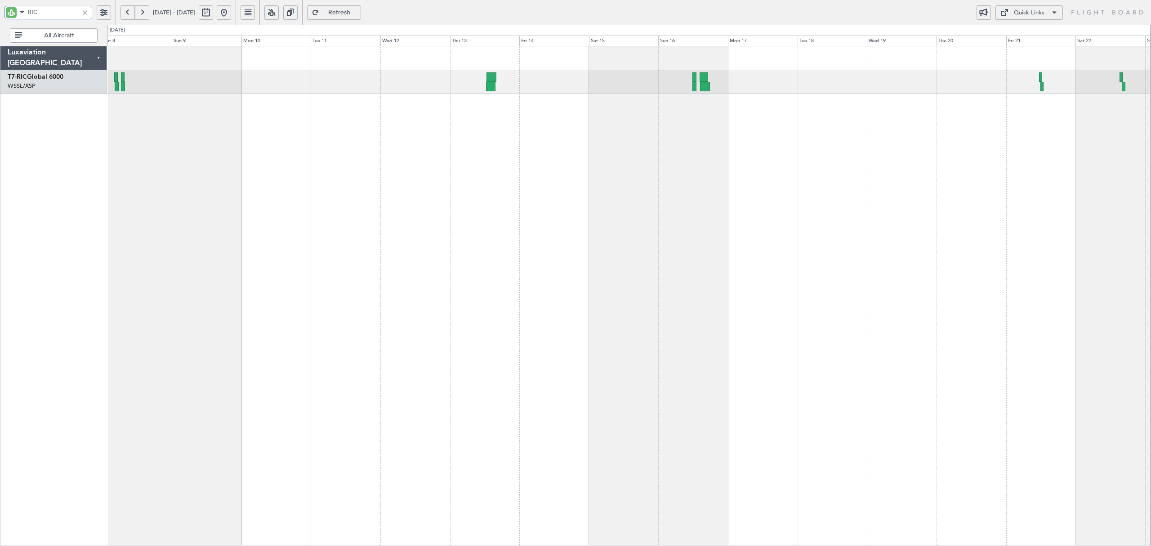
type input "RIC"
click at [126, 9] on button at bounding box center [128, 12] width 14 height 14
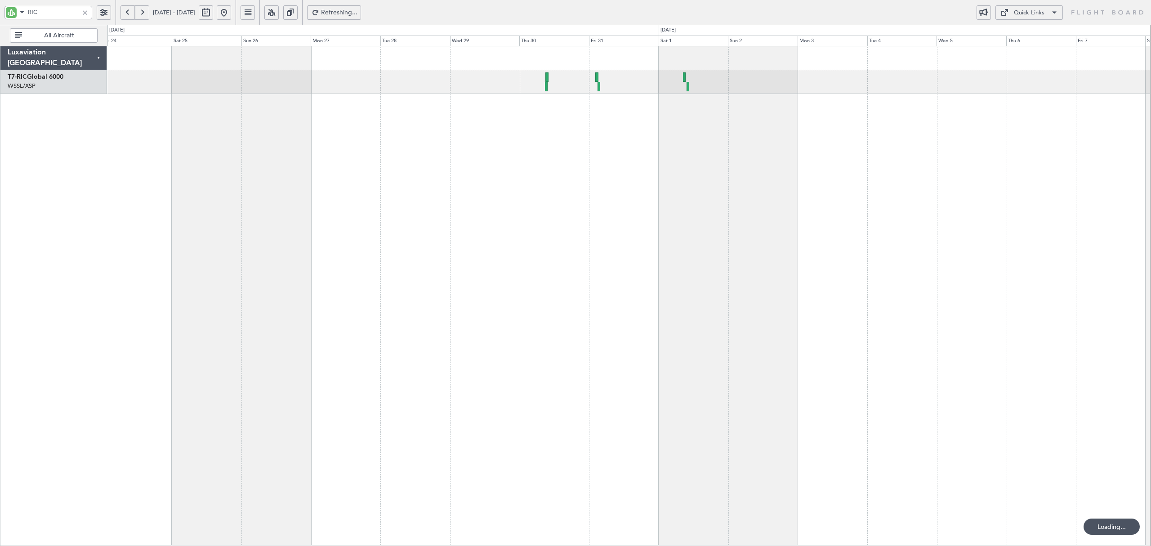
click at [131, 12] on button at bounding box center [128, 12] width 14 height 14
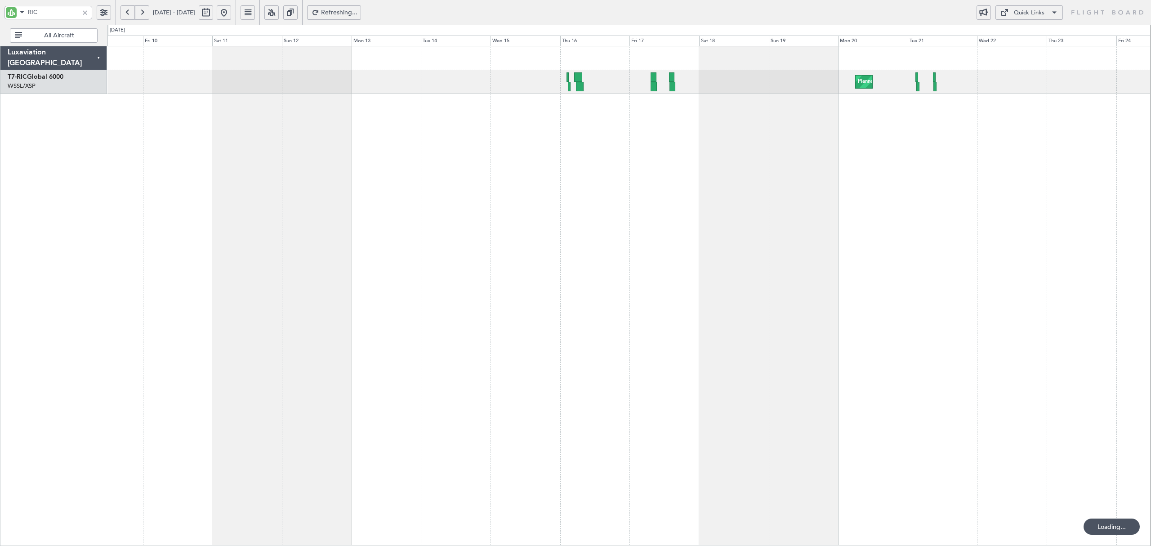
click at [535, 127] on div "Planned Maint [GEOGRAPHIC_DATA] ([GEOGRAPHIC_DATA] Intl)" at bounding box center [628, 296] width 1043 height 500
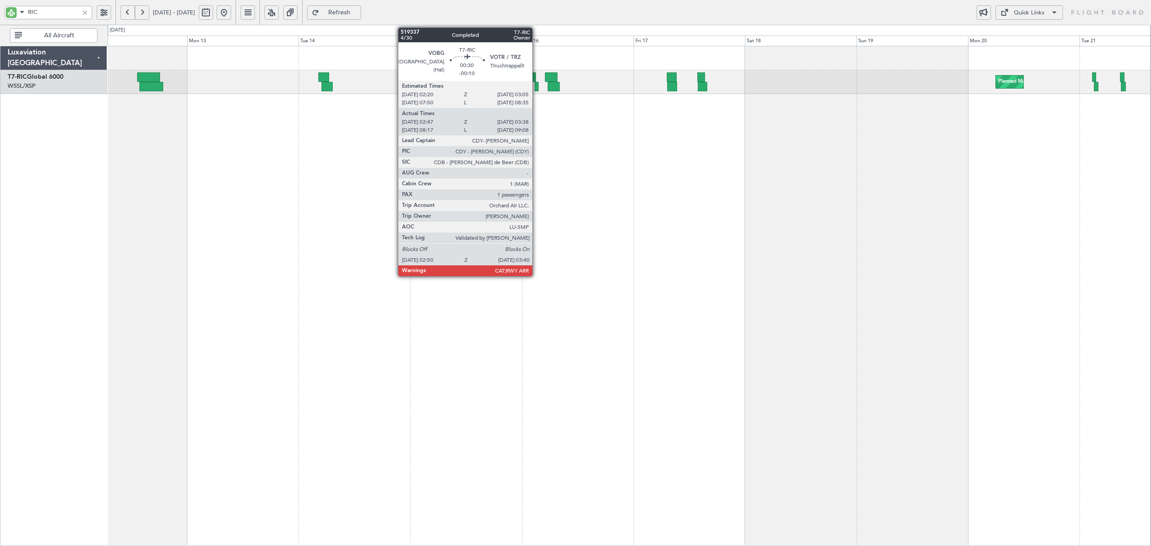
click at [537, 89] on div at bounding box center [537, 86] width 4 height 9
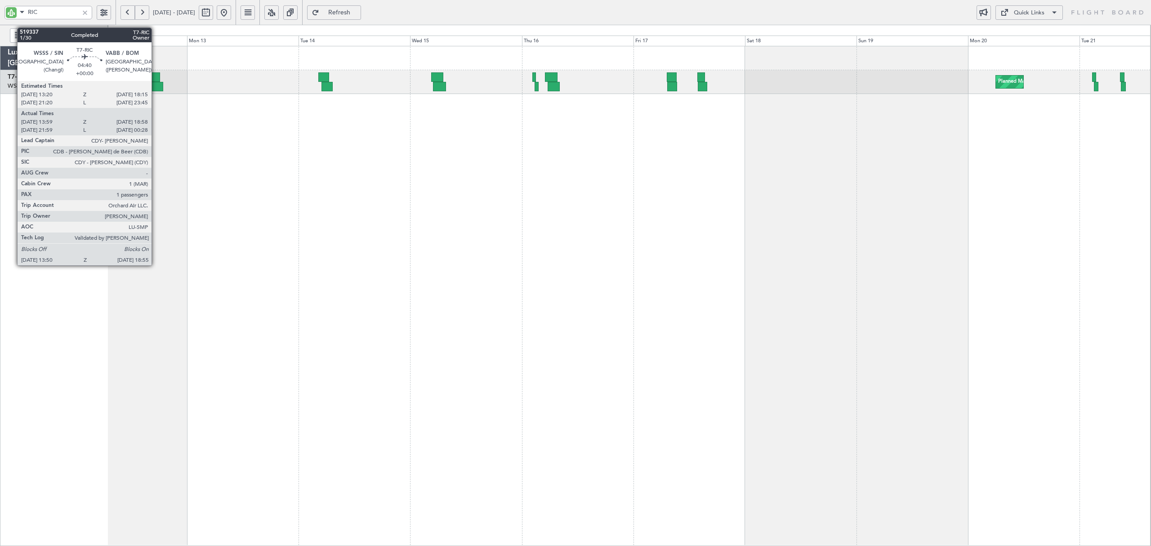
click at [156, 89] on div at bounding box center [151, 86] width 24 height 9
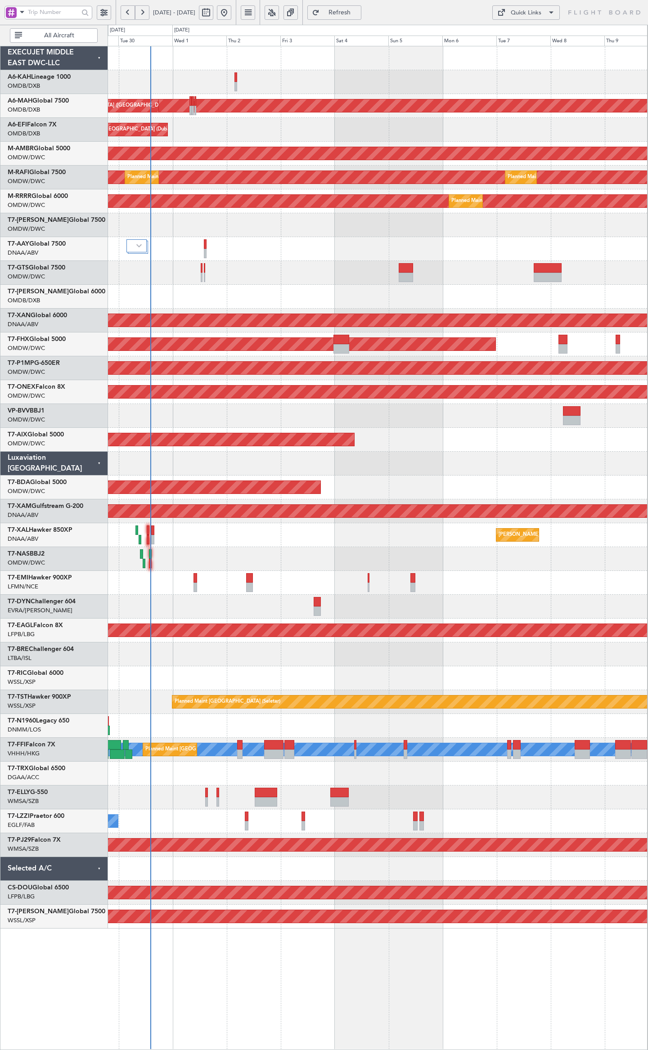
click at [213, 256] on div "Unplanned Maint [GEOGRAPHIC_DATA] (Al Maktoum Intl)" at bounding box center [376, 249] width 539 height 24
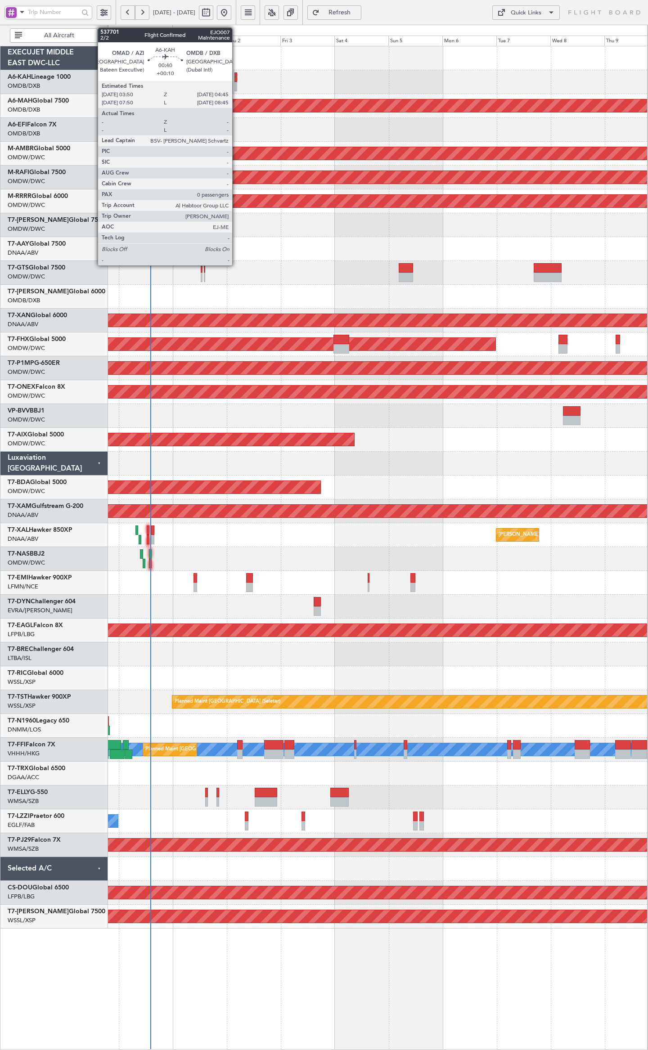
click at [236, 85] on div at bounding box center [235, 86] width 2 height 9
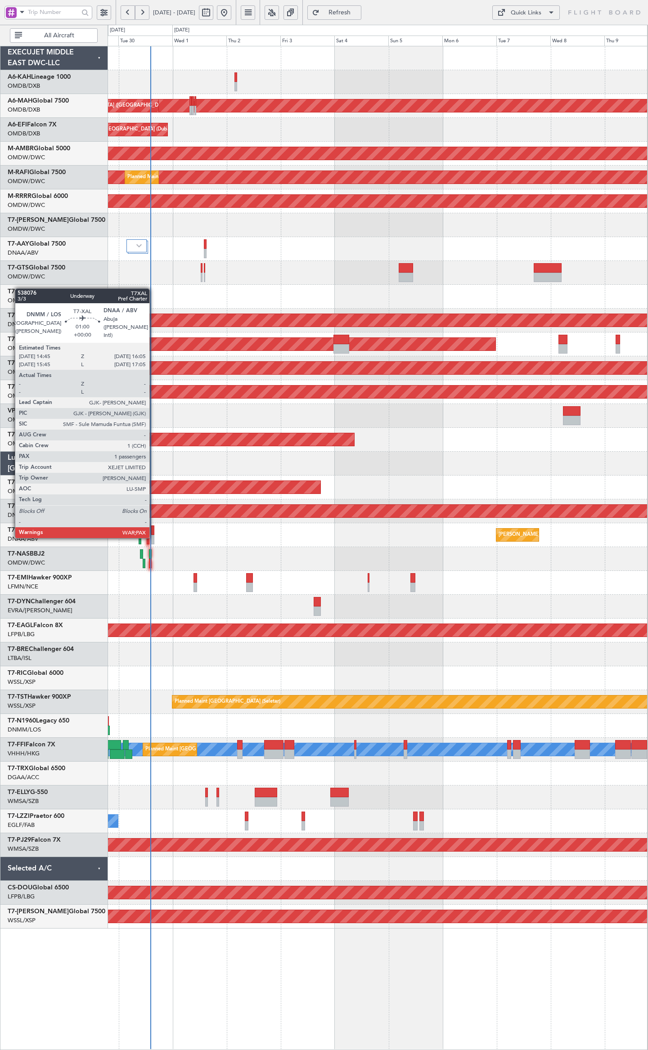
click at [153, 537] on div at bounding box center [152, 539] width 3 height 9
